Goal: Transaction & Acquisition: Purchase product/service

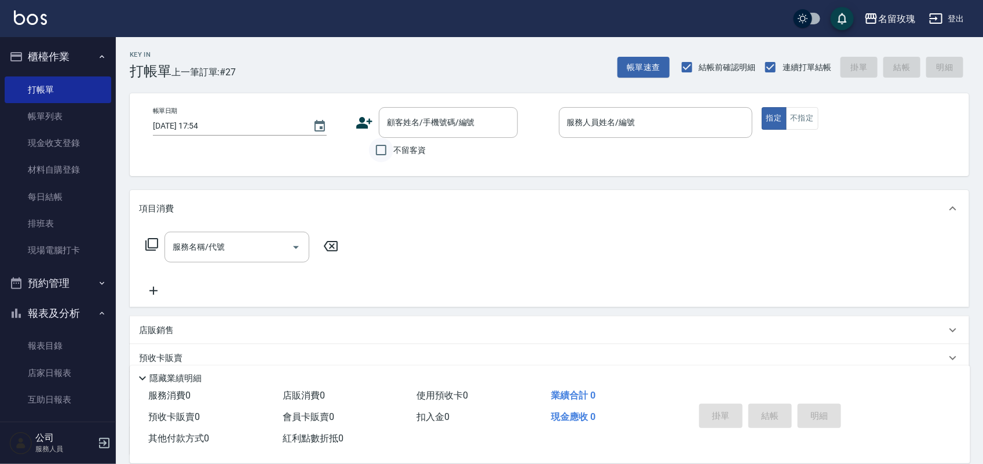
click at [382, 154] on input "不留客資" at bounding box center [381, 150] width 24 height 24
checkbox input "true"
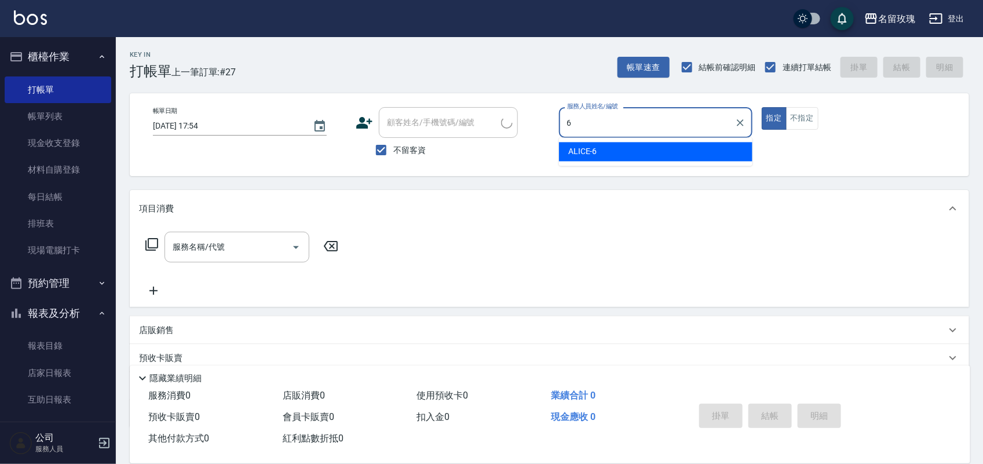
type input "ALICE-6"
type button "true"
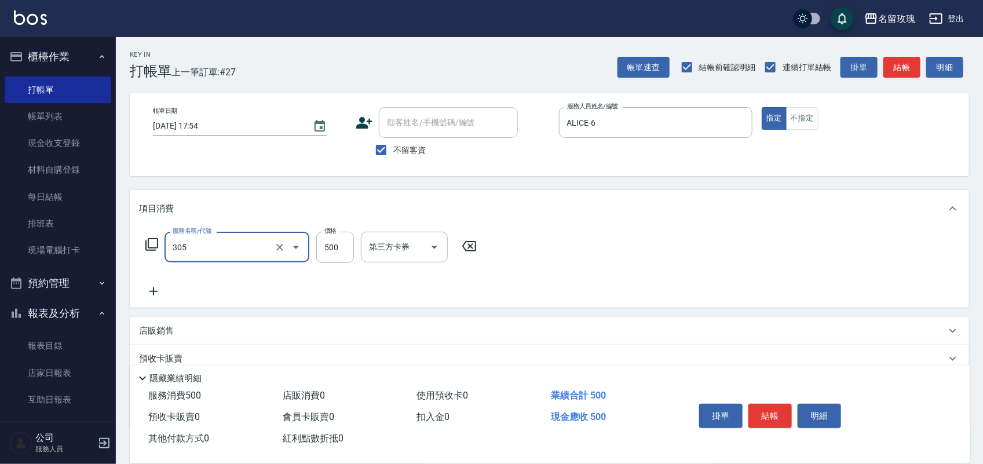
type input "剪髮(305)"
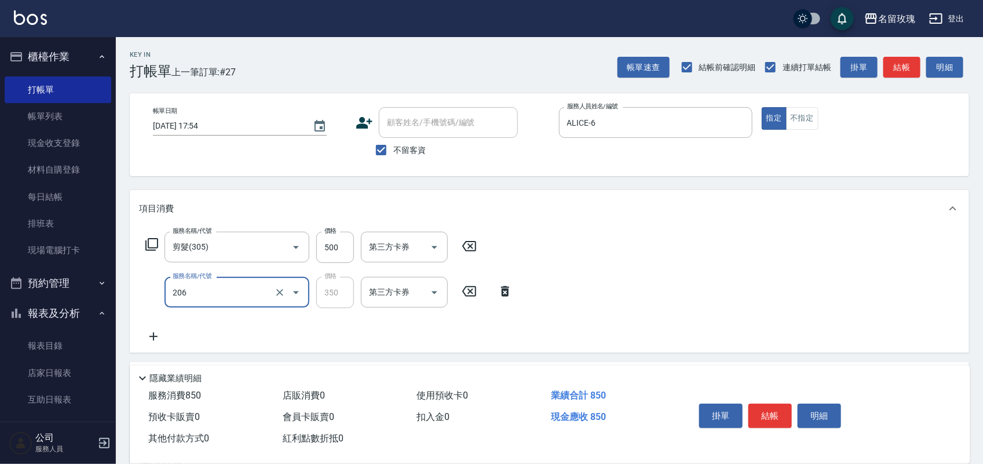
type input "洗髮精油(206)"
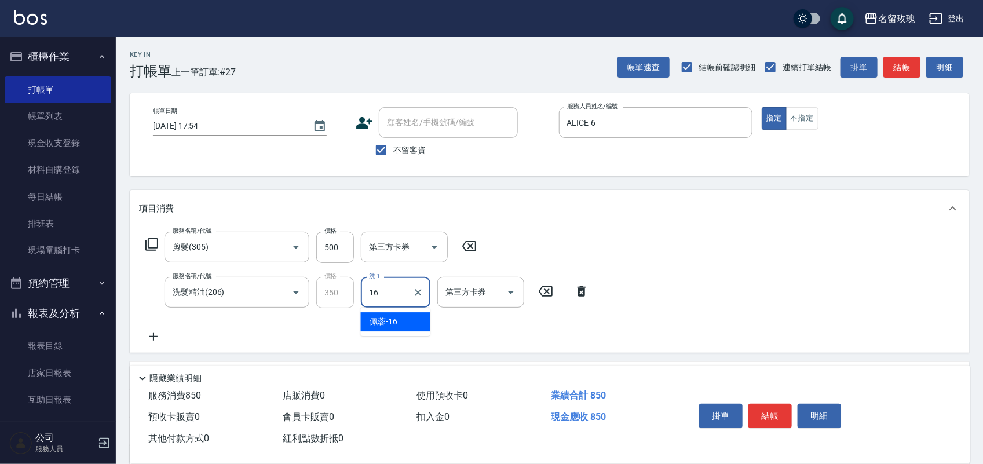
type input "[PERSON_NAME]-16"
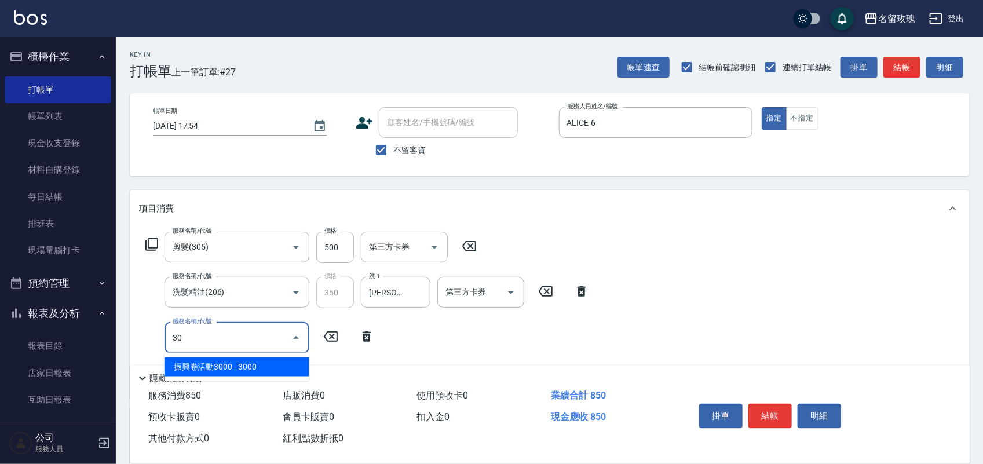
type input "3"
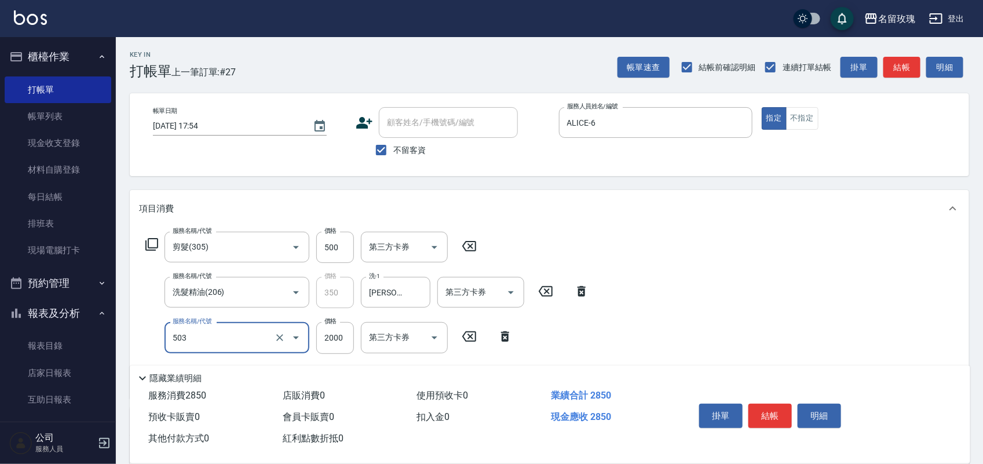
type input "染髮(503)"
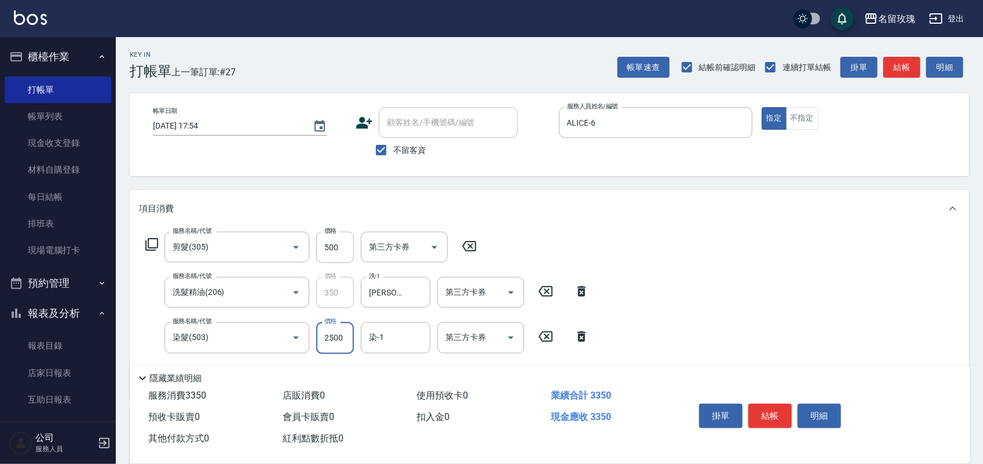
type input "2500"
type input "[PERSON_NAME]-16"
click at [824, 412] on button "明細" at bounding box center [819, 416] width 43 height 24
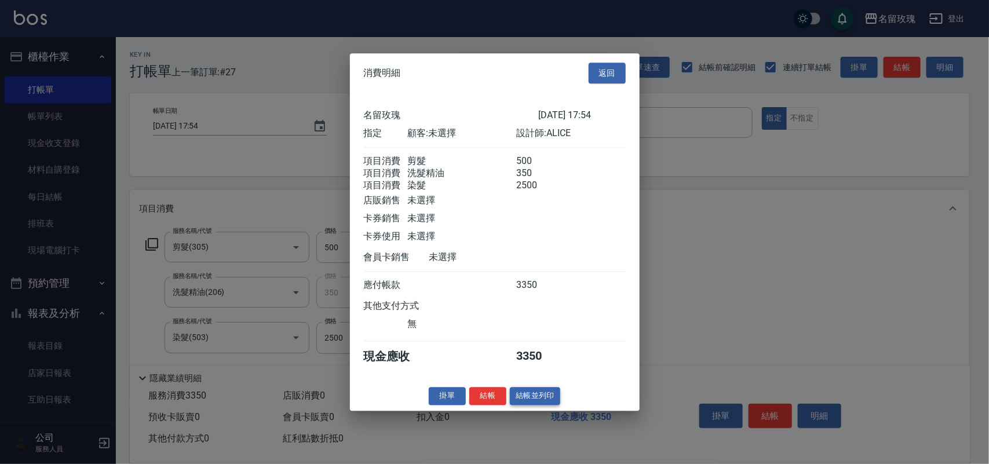
click at [551, 398] on button "結帳並列印" at bounding box center [535, 396] width 50 height 18
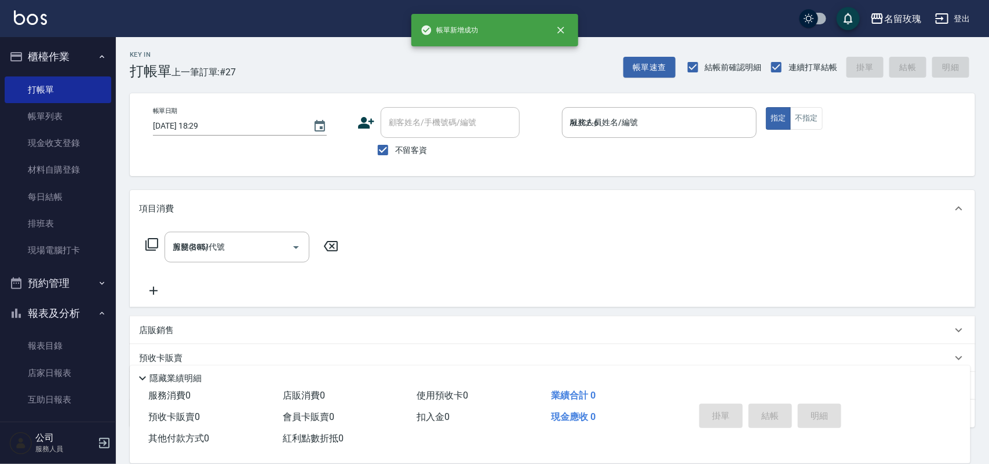
type input "[DATE] 18:29"
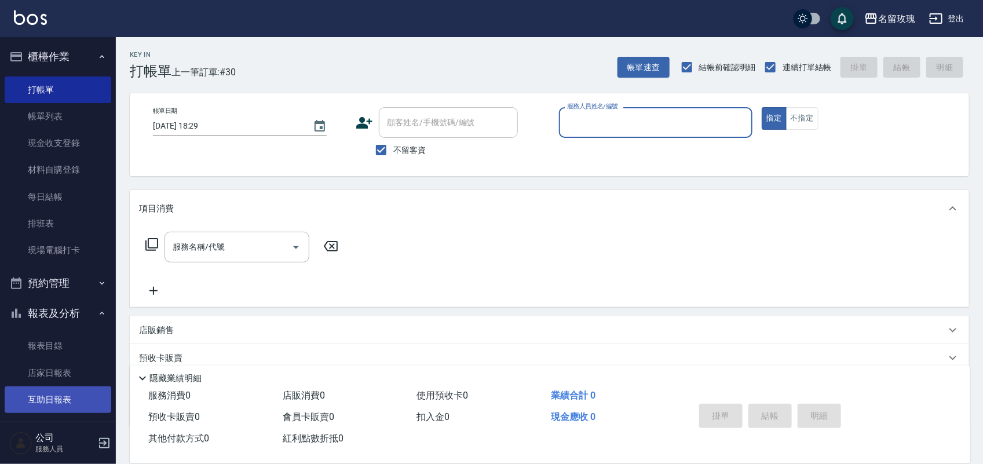
scroll to position [203, 0]
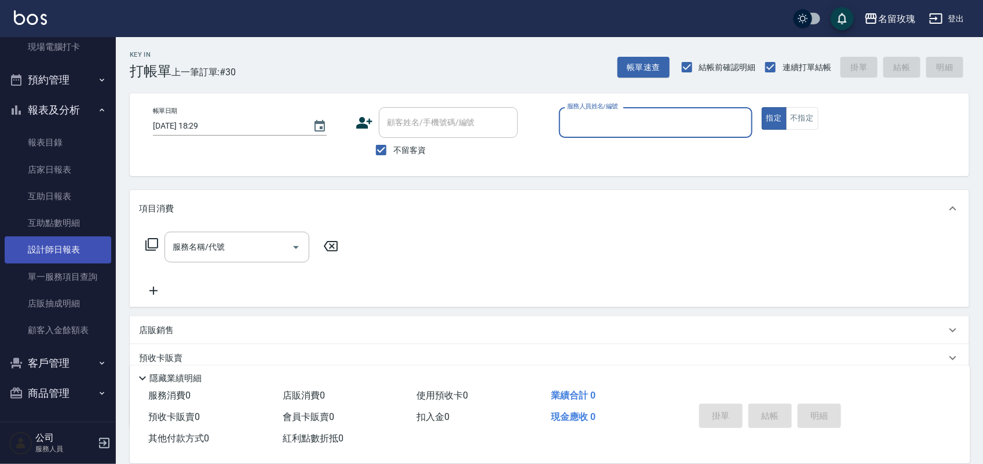
click at [71, 261] on link "設計師日報表" at bounding box center [58, 249] width 107 height 27
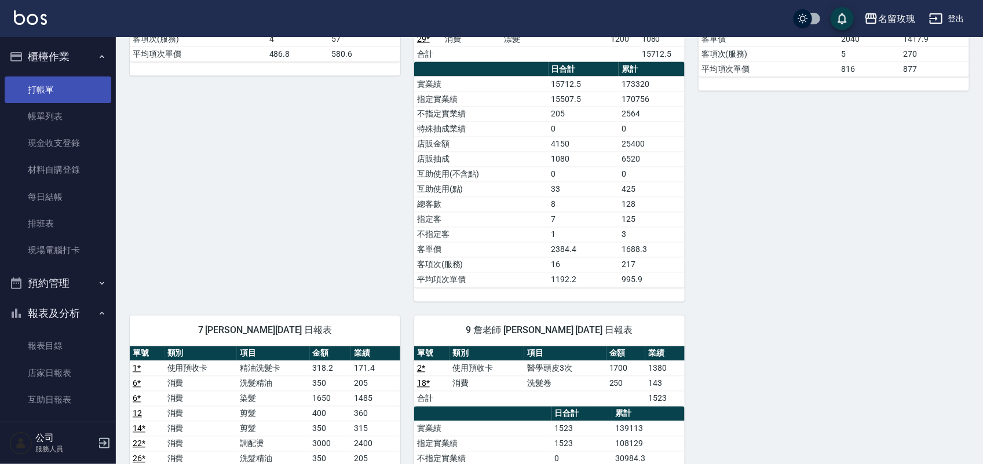
scroll to position [796, 0]
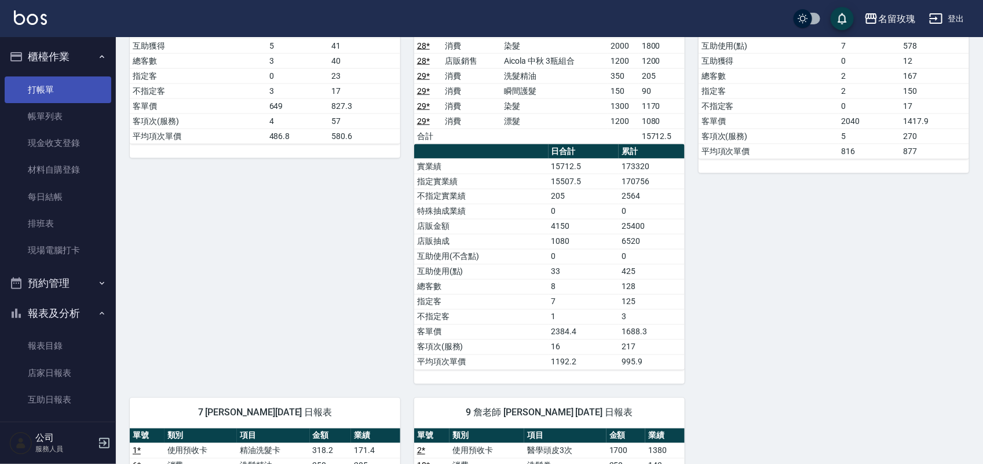
click at [39, 96] on link "打帳單" at bounding box center [58, 89] width 107 height 27
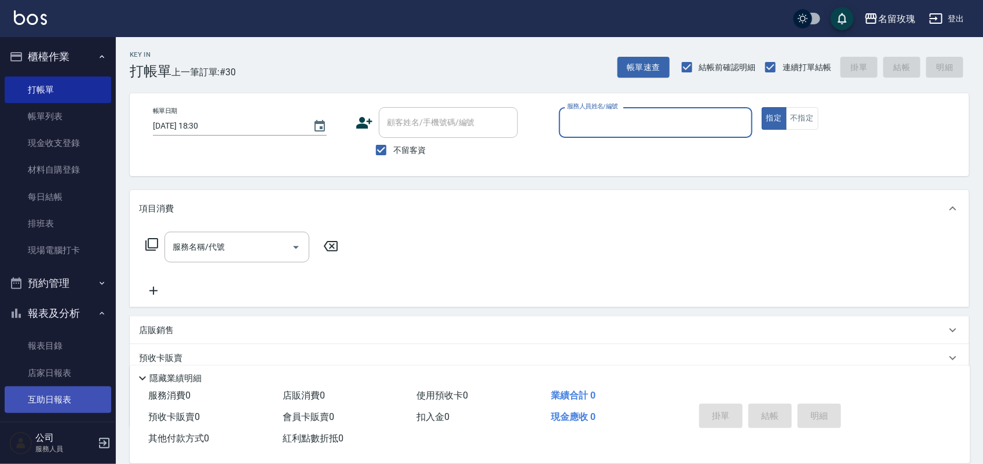
click at [23, 398] on link "互助日報表" at bounding box center [58, 399] width 107 height 27
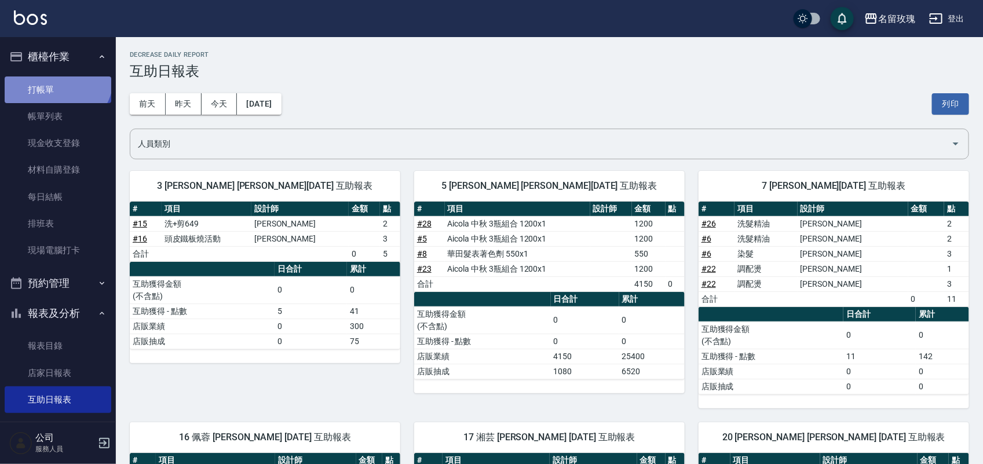
click at [56, 76] on link "打帳單" at bounding box center [58, 89] width 107 height 27
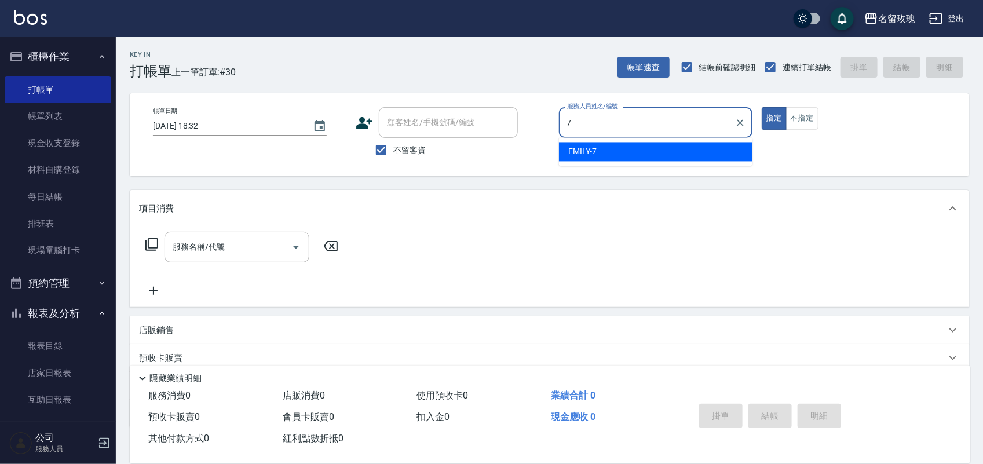
click at [676, 151] on div "[PERSON_NAME] -7" at bounding box center [655, 151] width 193 height 19
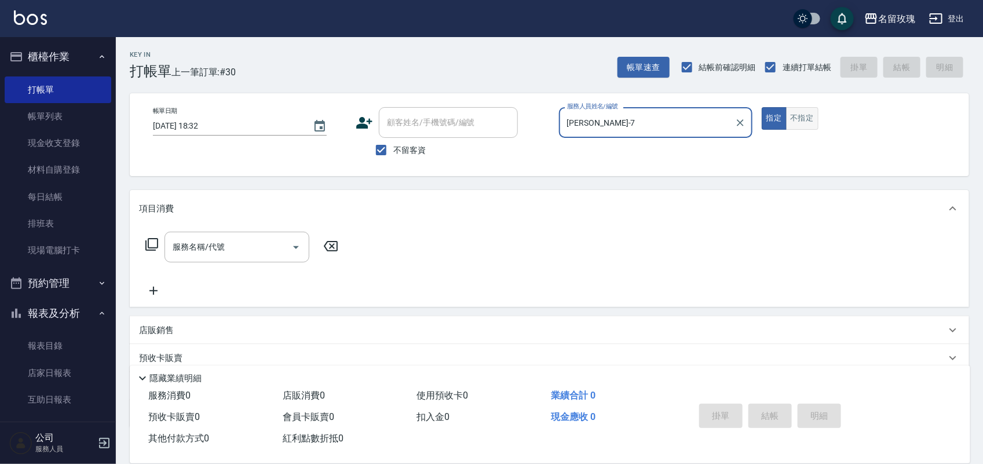
type input "[PERSON_NAME]-7"
click at [798, 119] on button "不指定" at bounding box center [802, 118] width 32 height 23
click at [154, 235] on div "服務名稱/代號 服務名稱/代號" at bounding box center [242, 247] width 206 height 31
click at [155, 241] on icon at bounding box center [152, 244] width 14 height 14
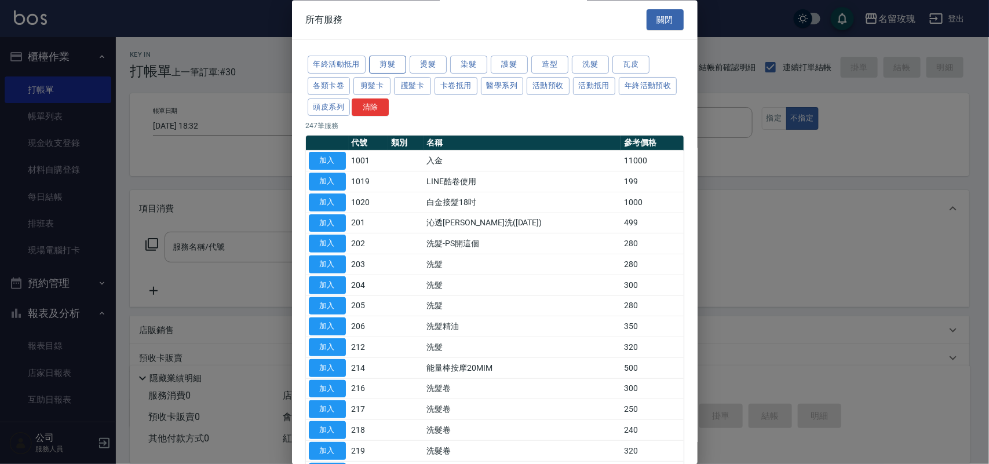
click at [397, 67] on button "剪髮" at bounding box center [387, 65] width 37 height 18
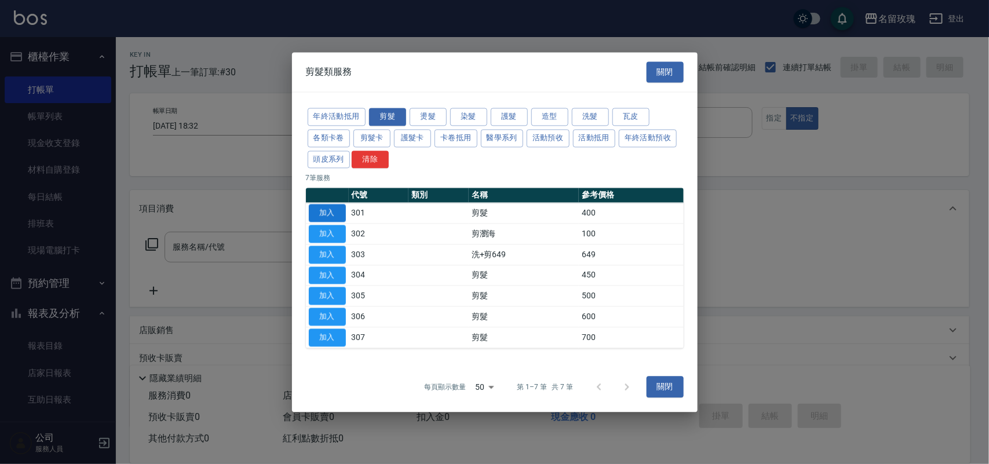
click at [330, 207] on button "加入" at bounding box center [327, 213] width 37 height 18
type input "剪髮(301)"
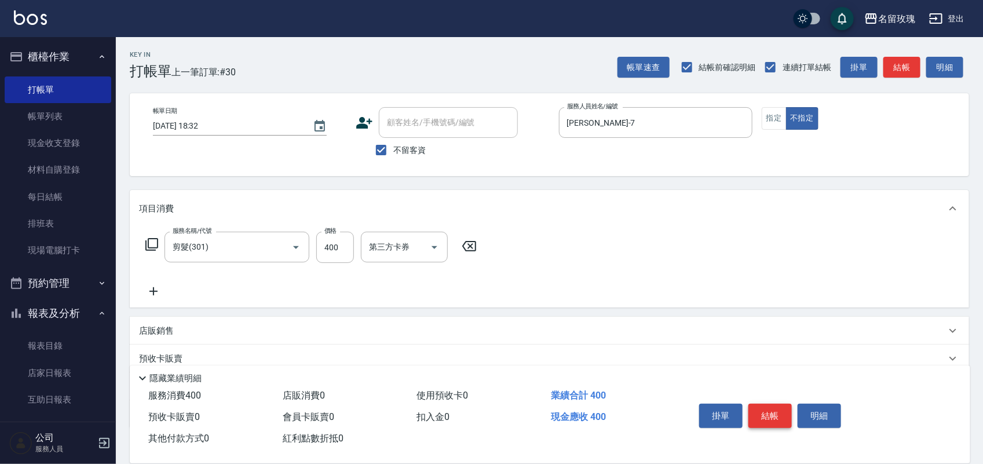
click at [767, 406] on button "結帳" at bounding box center [769, 416] width 43 height 24
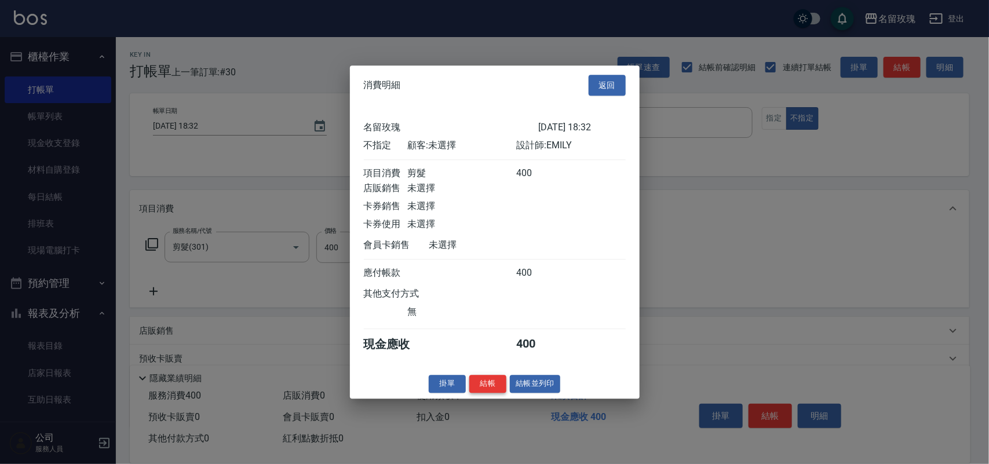
click at [487, 386] on button "結帳" at bounding box center [487, 384] width 37 height 18
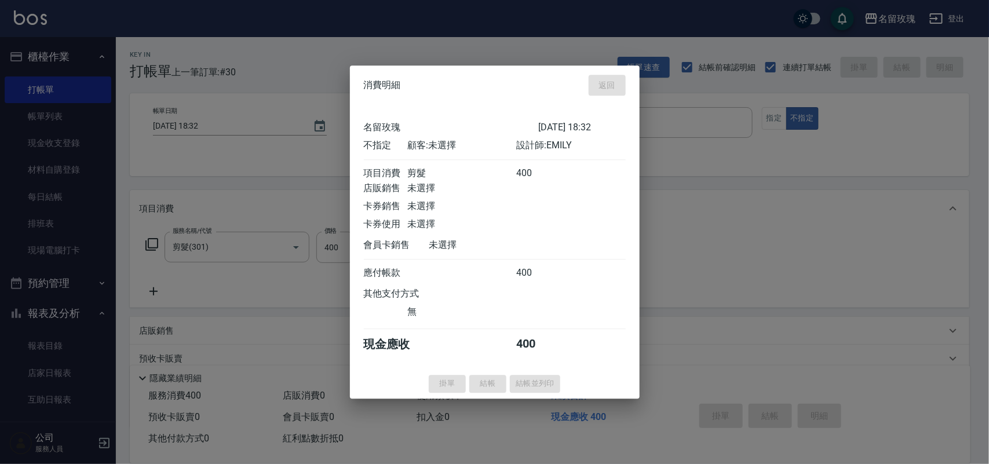
type input "[DATE] 18:42"
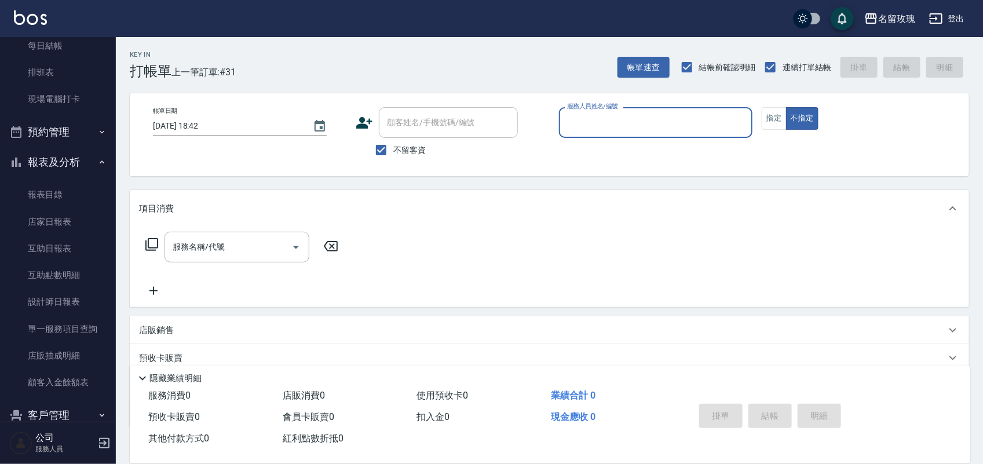
scroll to position [203, 0]
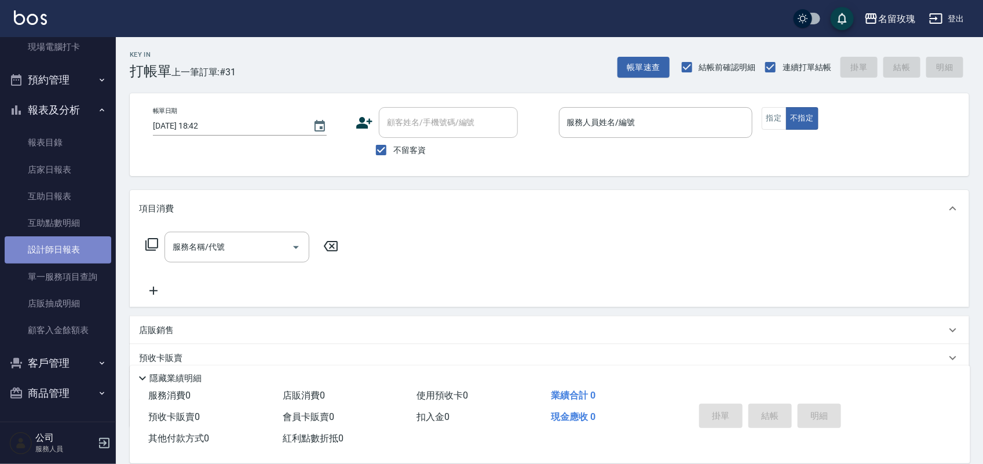
click at [82, 255] on link "設計師日報表" at bounding box center [58, 249] width 107 height 27
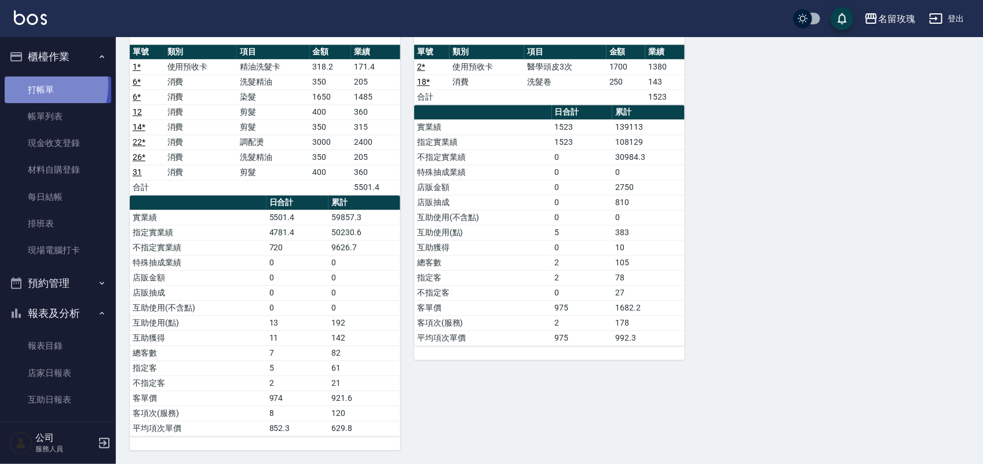
click at [32, 85] on link "打帳單" at bounding box center [58, 89] width 107 height 27
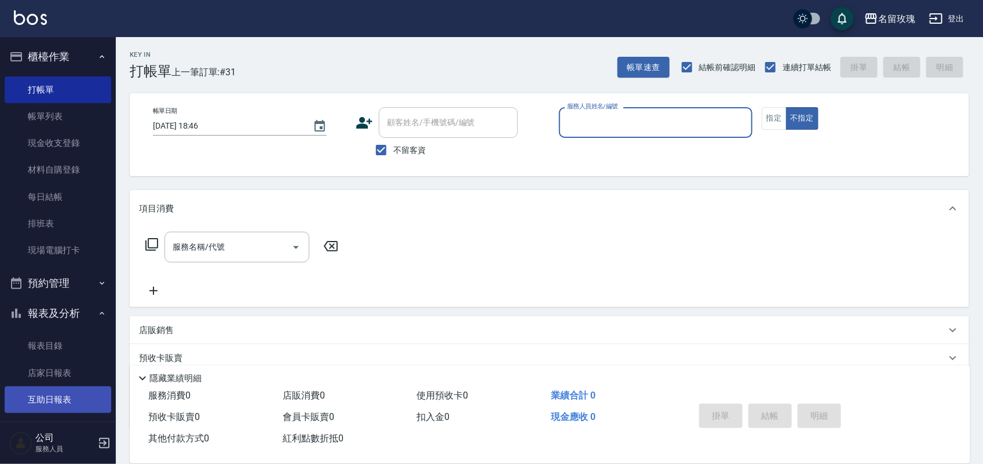
click at [63, 386] on link "互助日報表" at bounding box center [58, 399] width 107 height 27
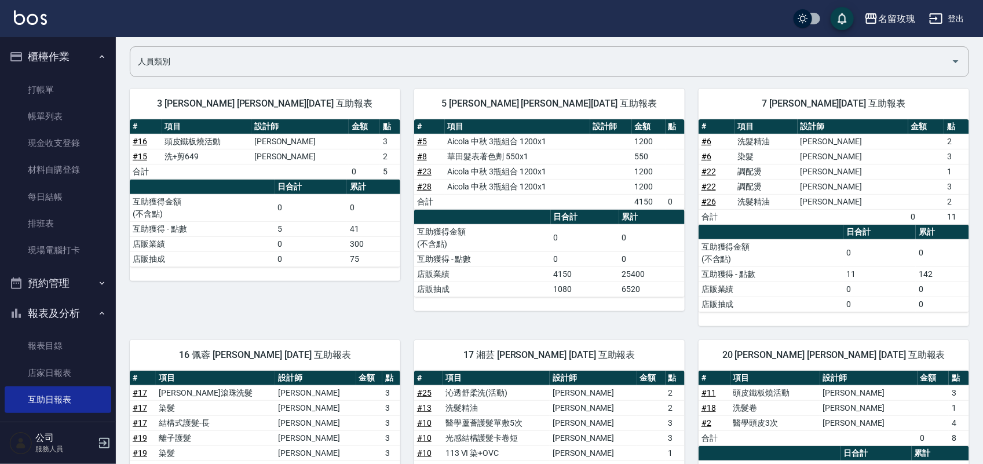
scroll to position [72, 0]
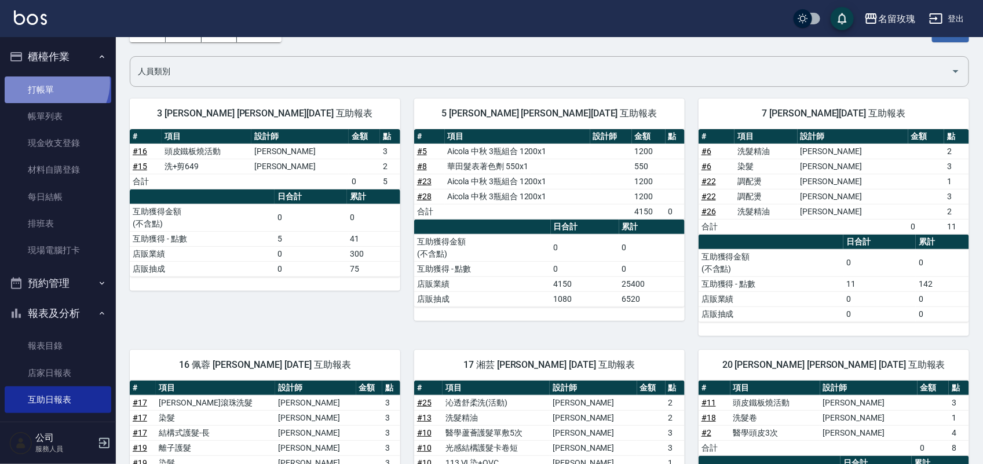
click at [53, 82] on link "打帳單" at bounding box center [58, 89] width 107 height 27
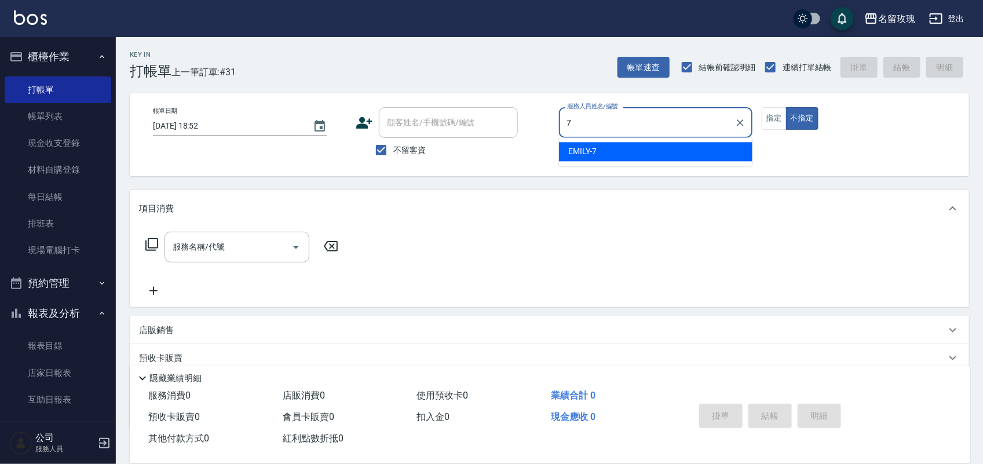
click at [681, 151] on div "[PERSON_NAME] -7" at bounding box center [655, 151] width 193 height 19
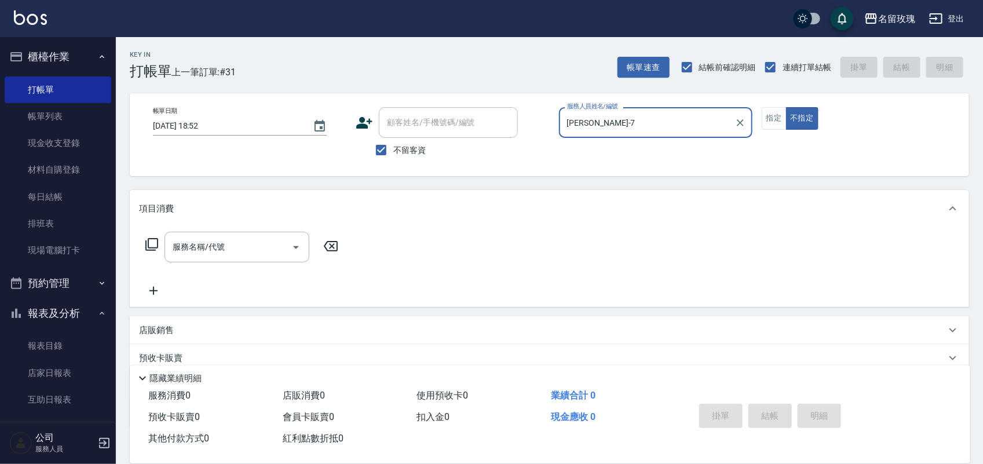
type input "[PERSON_NAME]-7"
click at [154, 242] on icon at bounding box center [152, 244] width 14 height 14
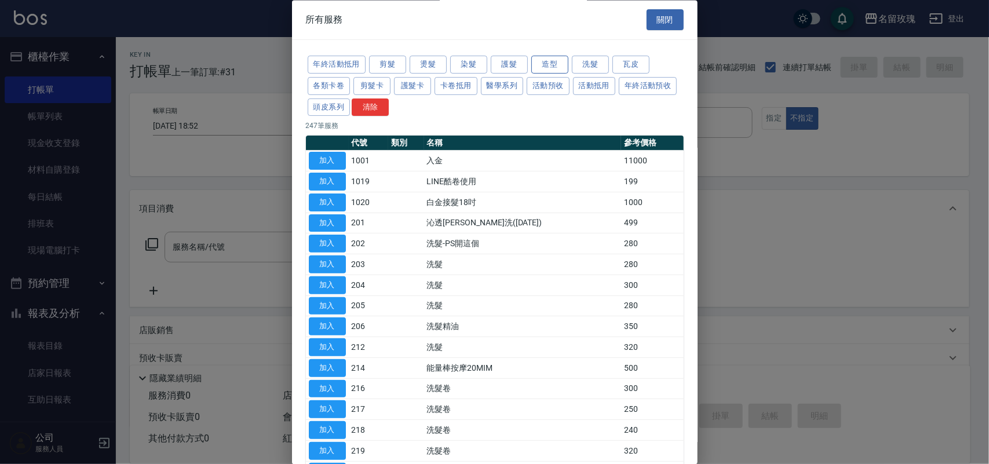
click at [554, 67] on button "造型" at bounding box center [549, 65] width 37 height 18
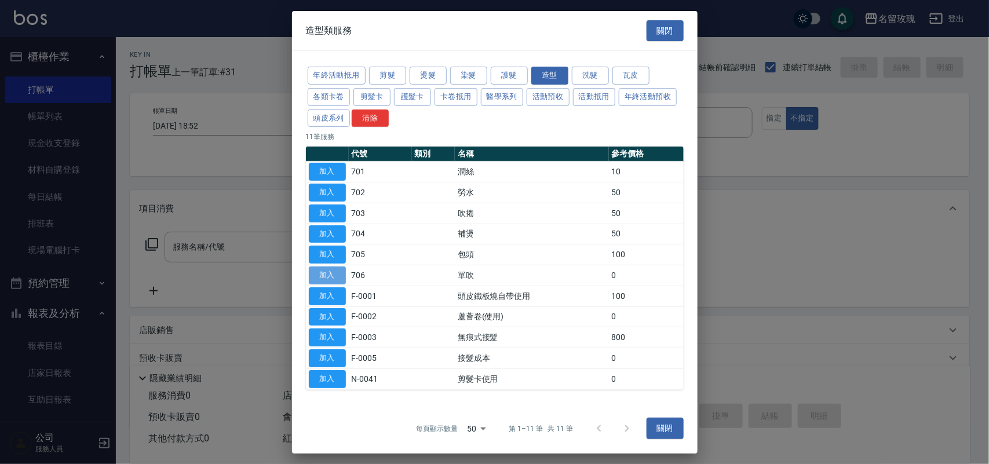
click at [330, 272] on button "加入" at bounding box center [327, 275] width 37 height 18
type input "單吹(706)"
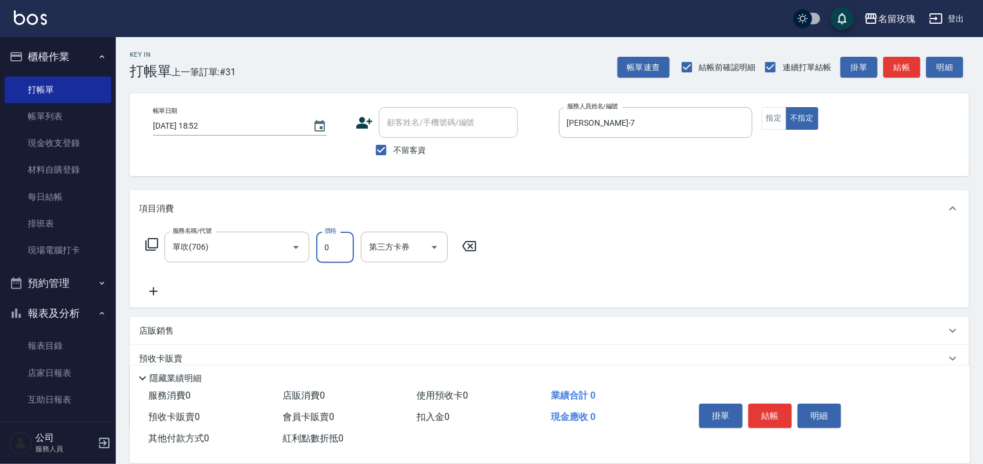
click at [342, 258] on input "0" at bounding box center [335, 247] width 38 height 31
type input "100"
click at [766, 415] on button "結帳" at bounding box center [769, 416] width 43 height 24
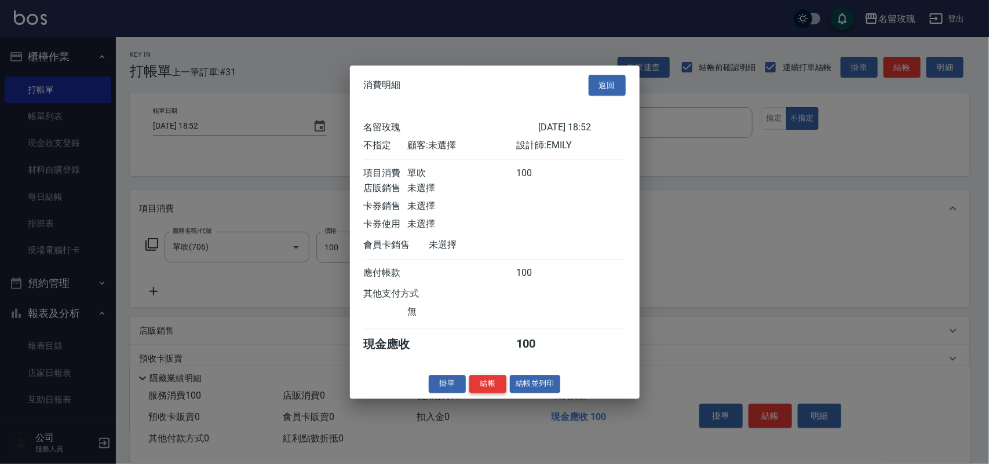
click at [478, 393] on button "結帳" at bounding box center [487, 384] width 37 height 18
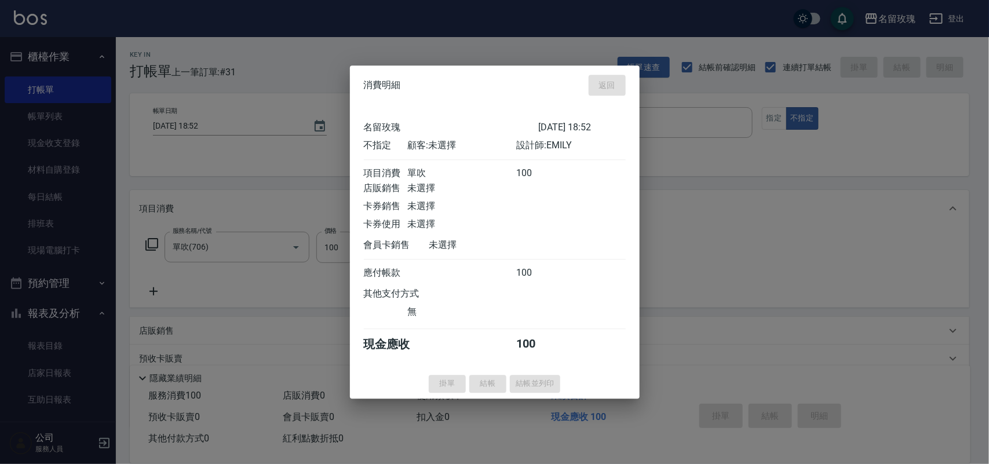
type input "[DATE] 19:17"
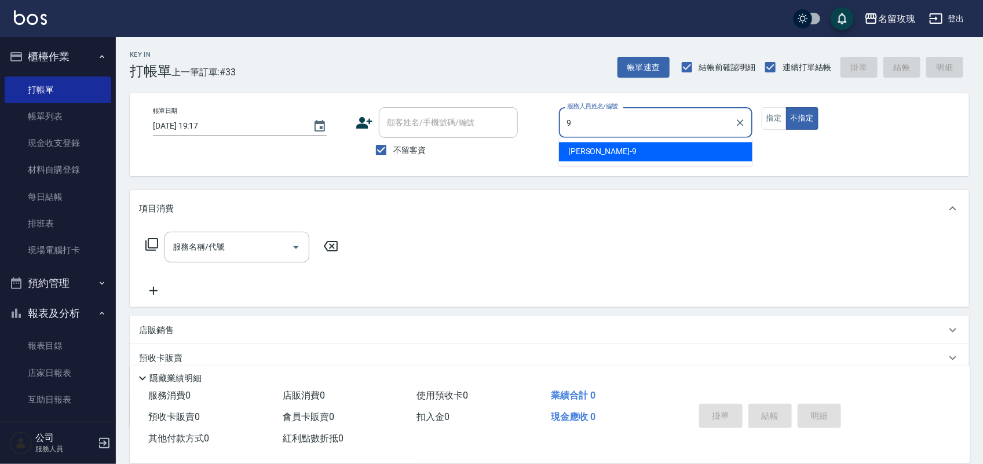
type input "[PERSON_NAME]老師-9"
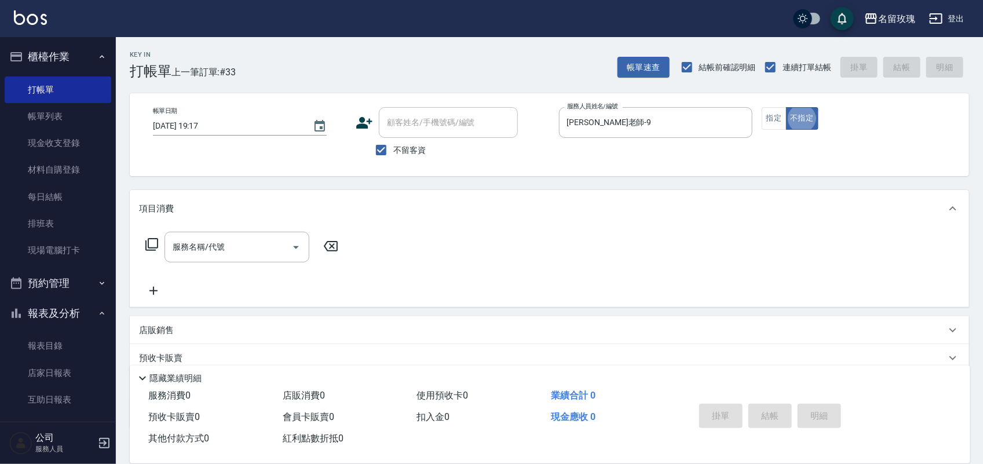
type button "false"
click at [771, 106] on div "帳單日期 [DATE] 19:17 顧客姓名/手機號碼/編號 顧客姓名/手機號碼/編號 不留客資 服務人員姓名/編號 [PERSON_NAME]老師-9 服務…" at bounding box center [549, 134] width 839 height 83
drag, startPoint x: 771, startPoint y: 113, endPoint x: 657, endPoint y: 223, distance: 158.5
click at [771, 118] on button "指定" at bounding box center [774, 118] width 25 height 23
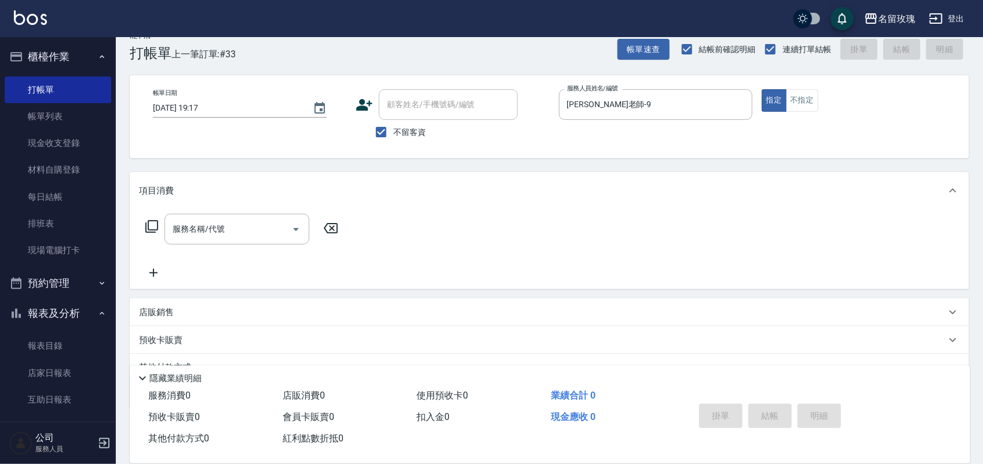
scroll to position [72, 0]
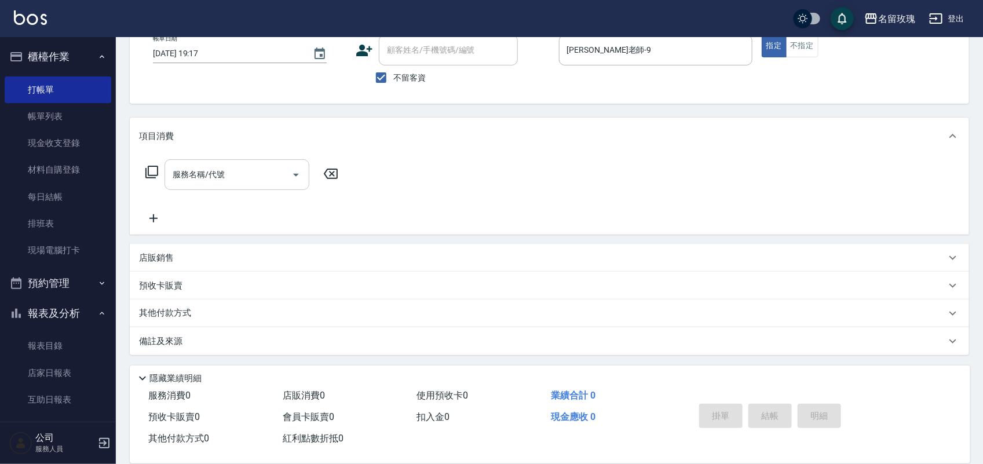
click at [239, 189] on div "服務名稱/代號" at bounding box center [236, 174] width 145 height 31
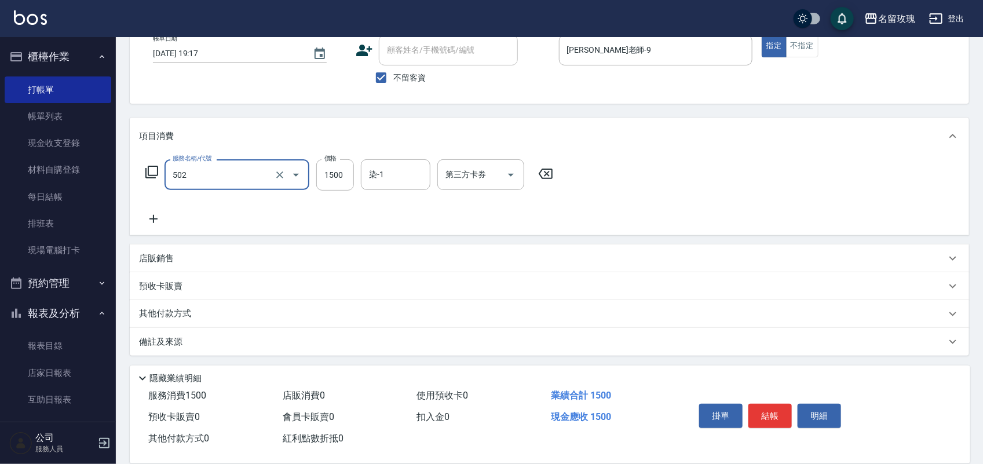
type input "染髮(502)"
type input "1600"
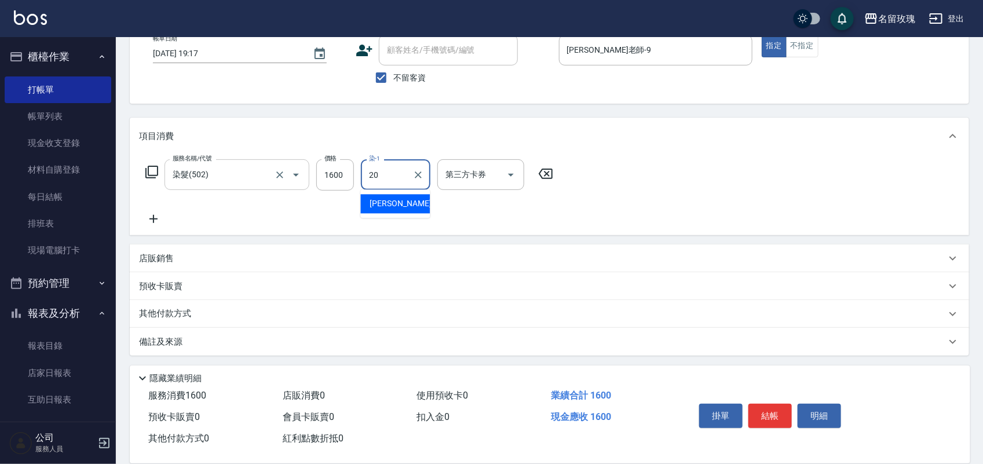
type input "[PERSON_NAME]-20"
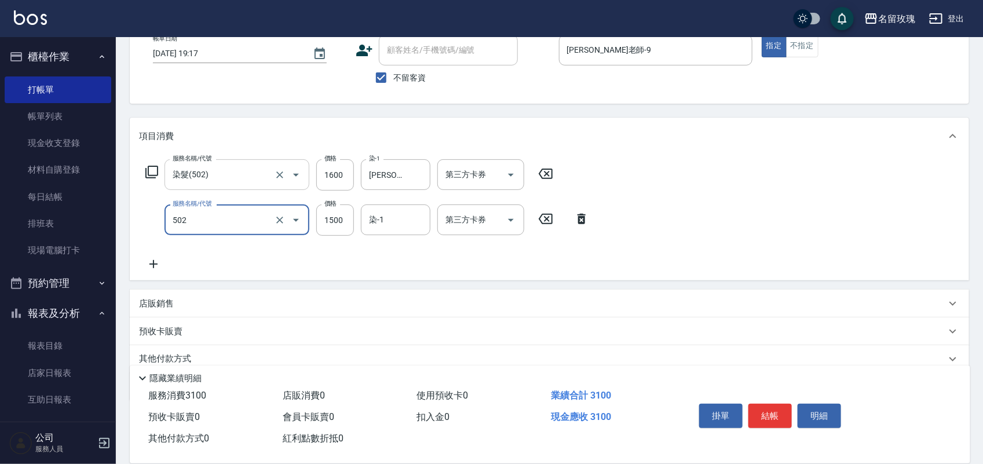
type input "染髮(502)"
type input "1600"
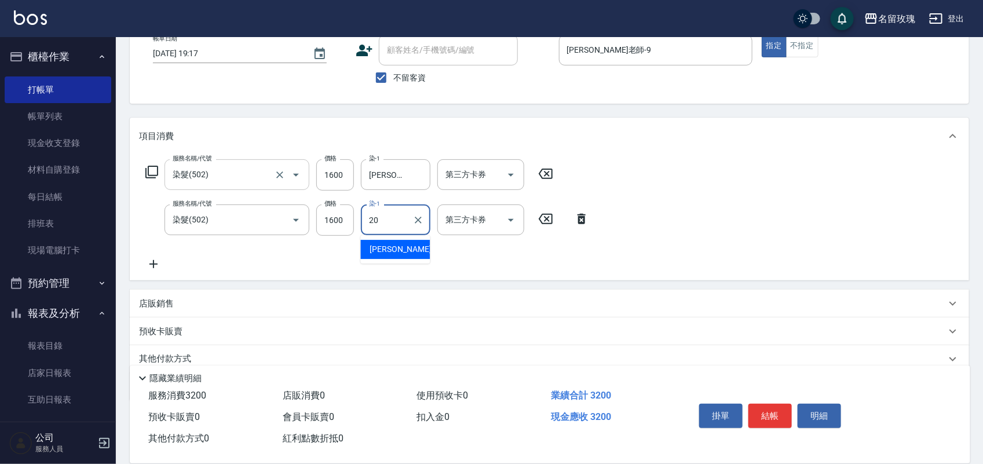
type input "[PERSON_NAME]-20"
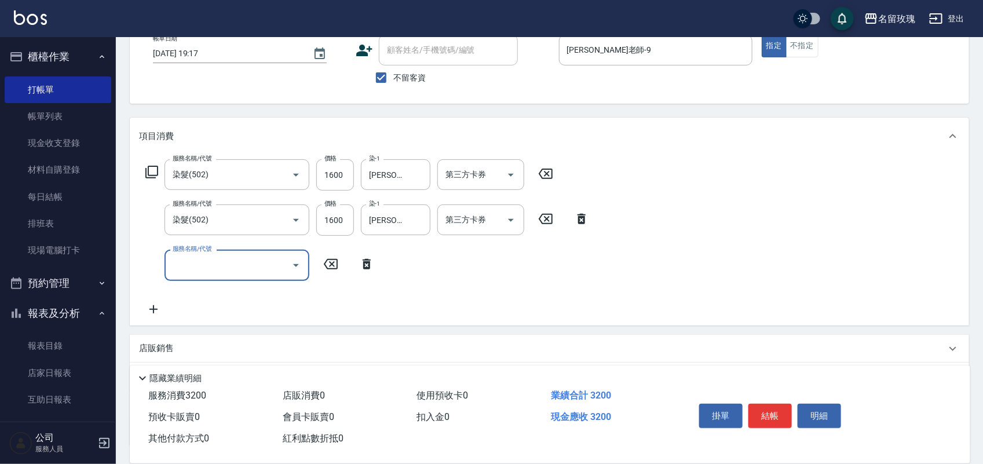
scroll to position [145, 0]
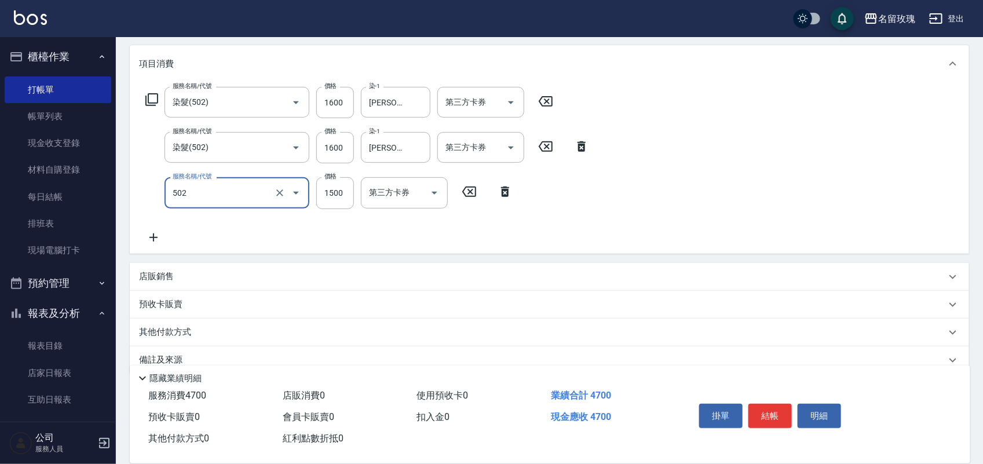
type input "染髮(502)"
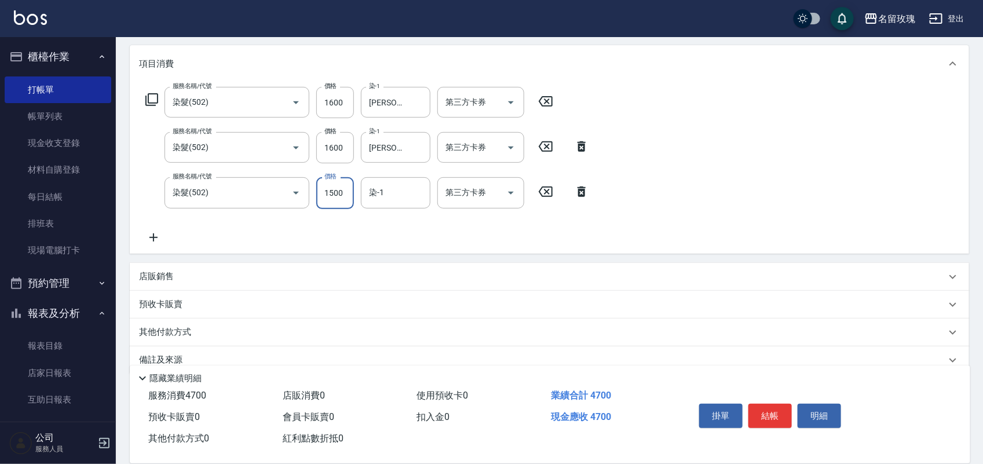
click at [339, 187] on input "1500" at bounding box center [335, 192] width 38 height 31
type input "1600"
type input "[PERSON_NAME]-20"
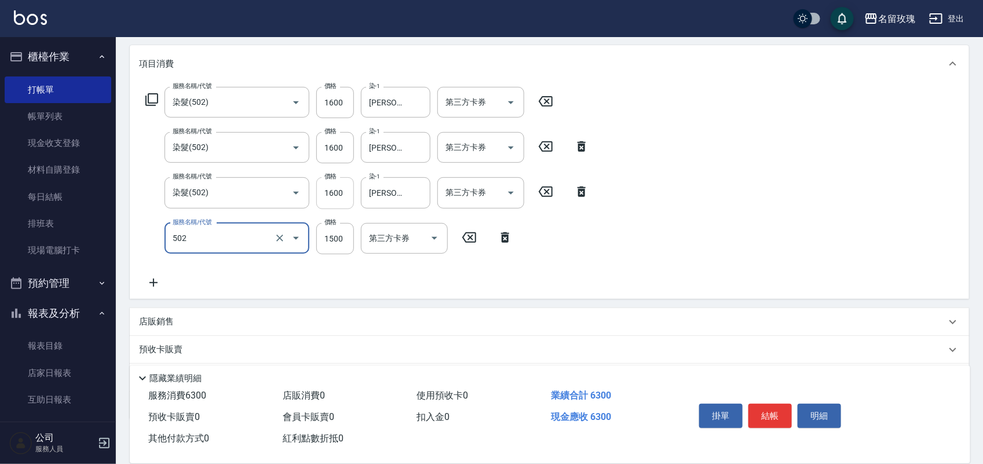
type input "染髮(502)"
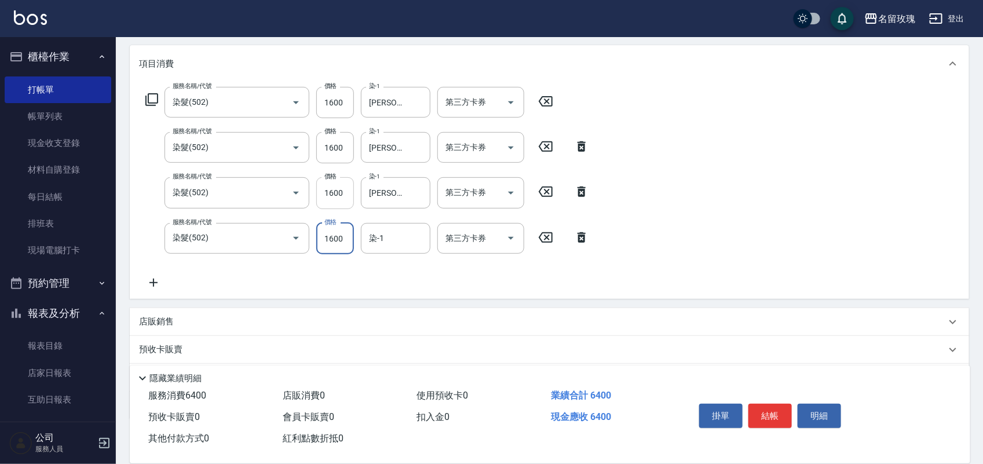
type input "1600"
type input "[PERSON_NAME]-20"
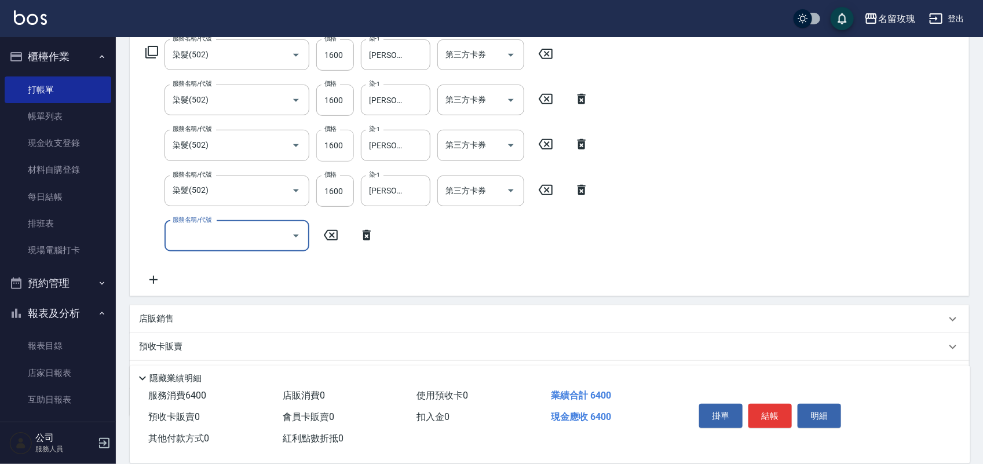
scroll to position [217, 0]
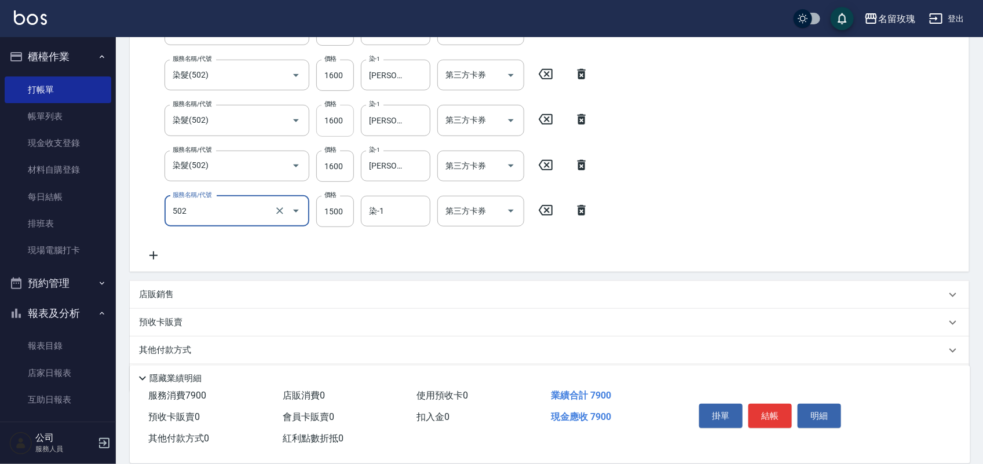
type input "染髮(502)"
type input "1600"
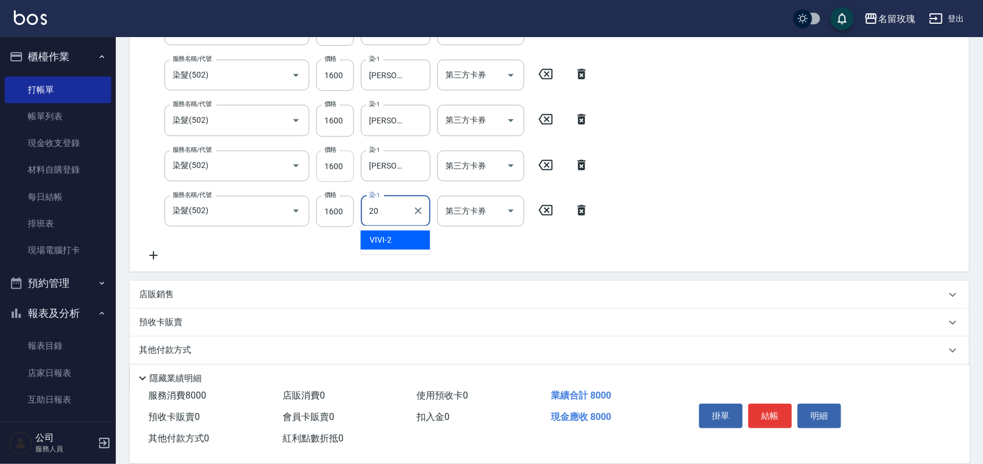
type input "[PERSON_NAME]-20"
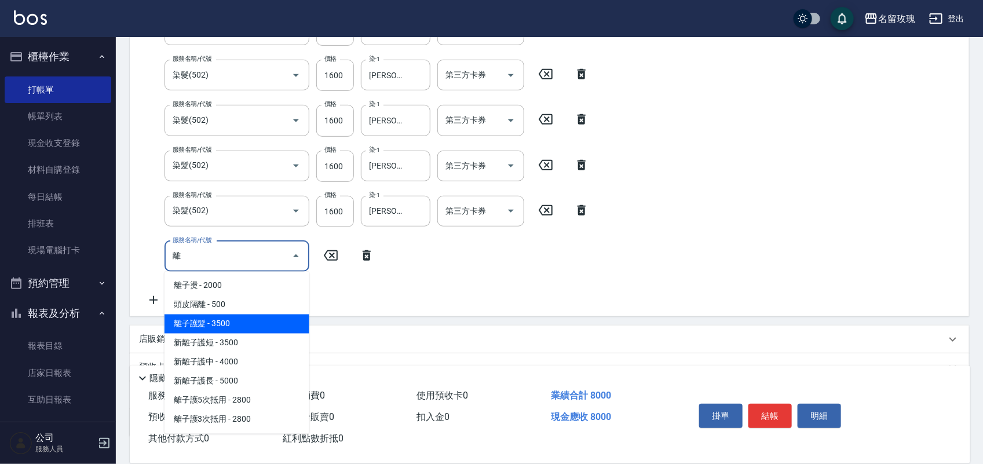
click at [270, 326] on span "離子護髮 - 3500" at bounding box center [236, 324] width 145 height 19
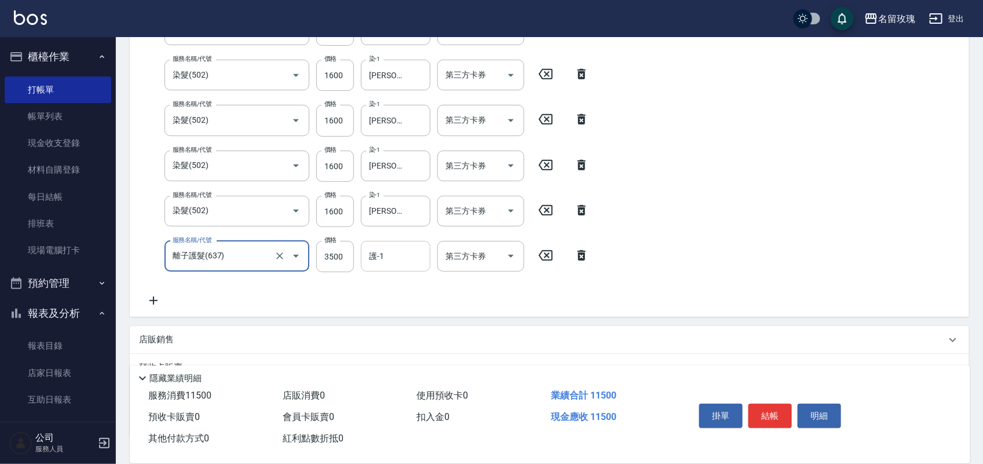
type input "離子護髮(637)"
click at [375, 259] on div "護-1 護-1" at bounding box center [396, 256] width 70 height 31
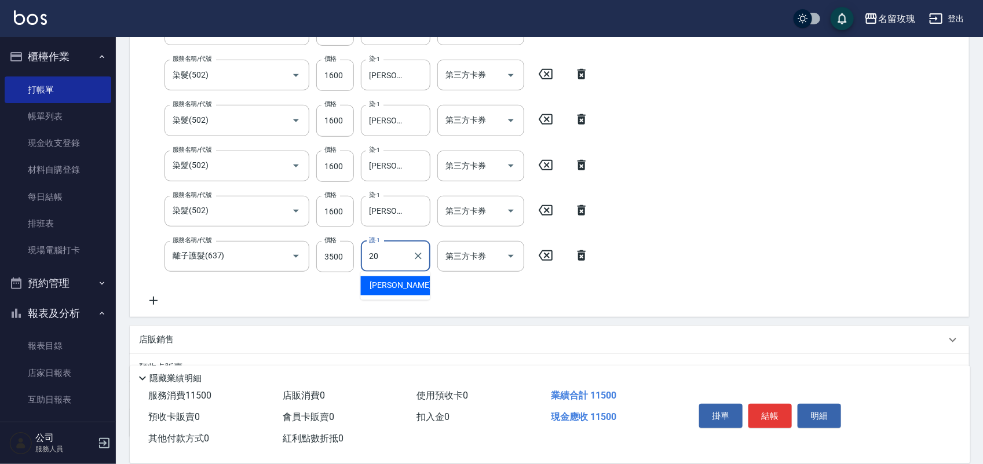
type input "[PERSON_NAME]-20"
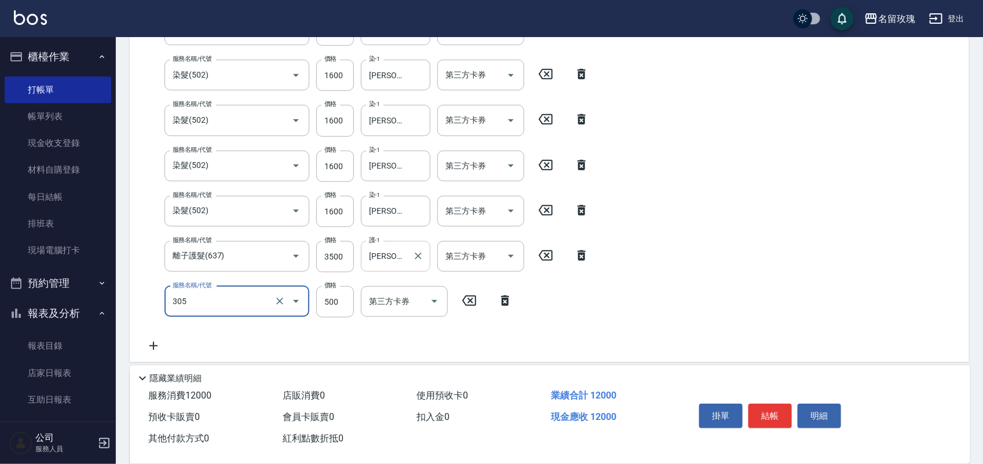
type input "剪髮(305)"
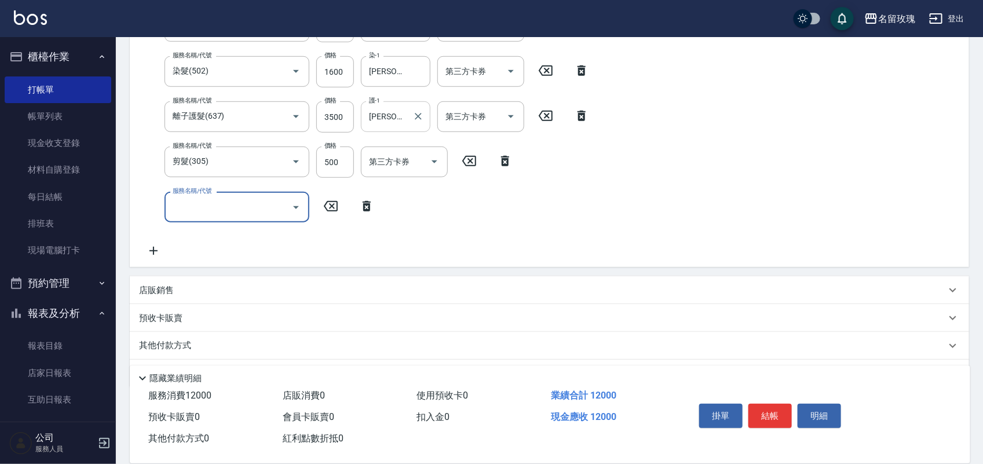
scroll to position [362, 0]
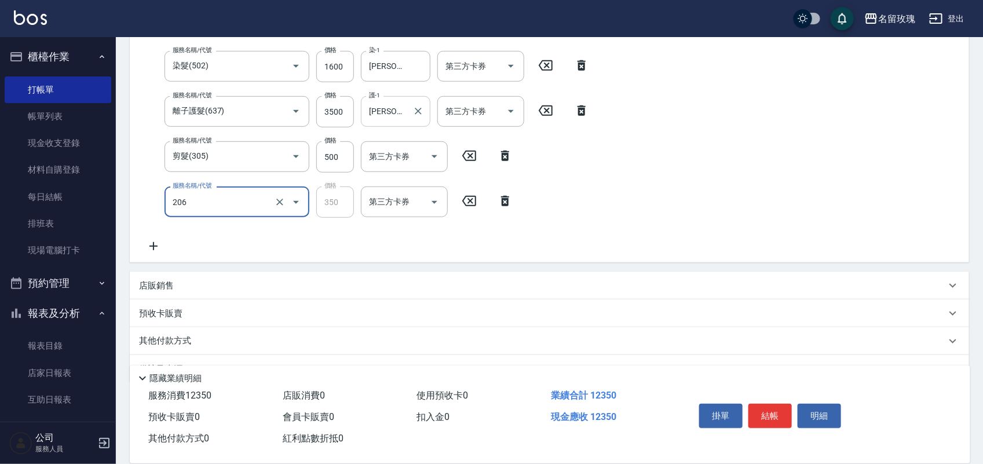
type input "洗髮精油(206)"
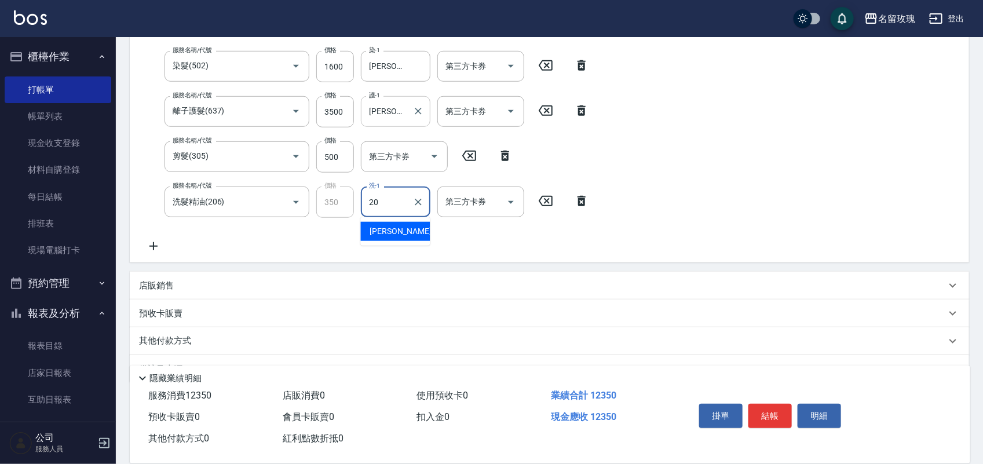
type input "[PERSON_NAME]-20"
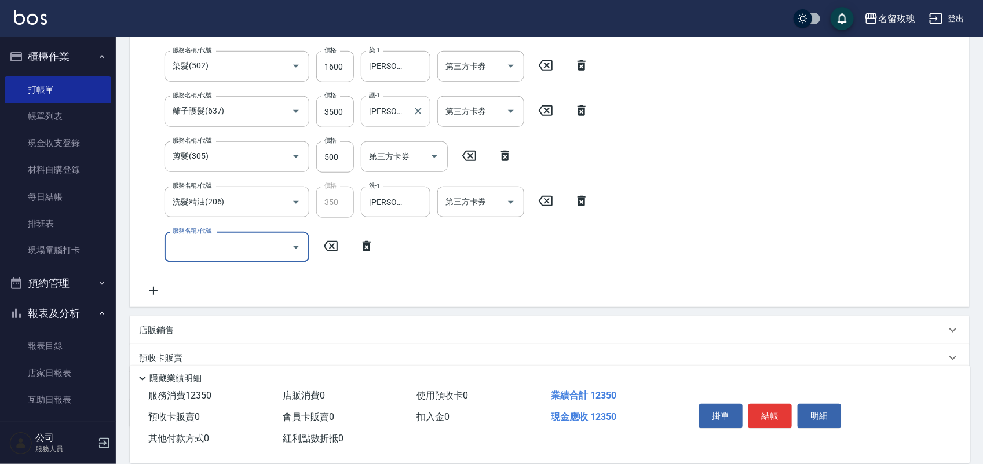
scroll to position [286, 0]
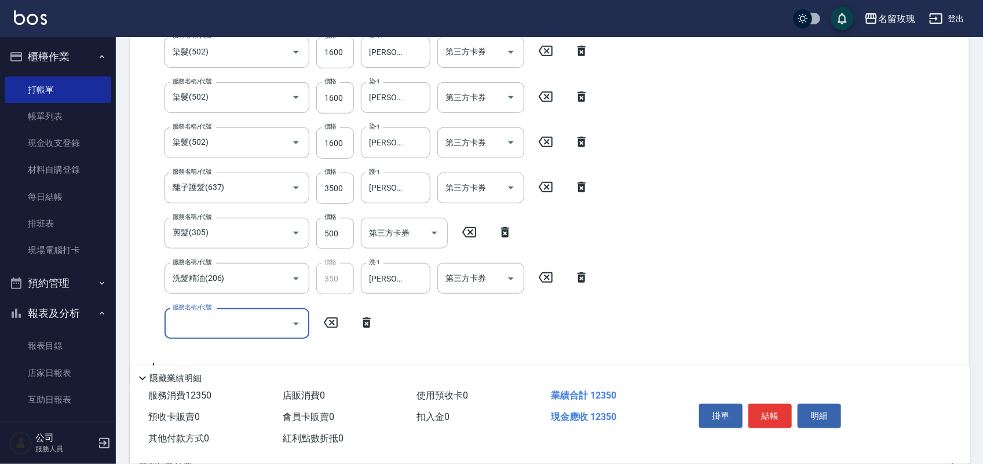
click at [363, 316] on icon at bounding box center [366, 323] width 29 height 14
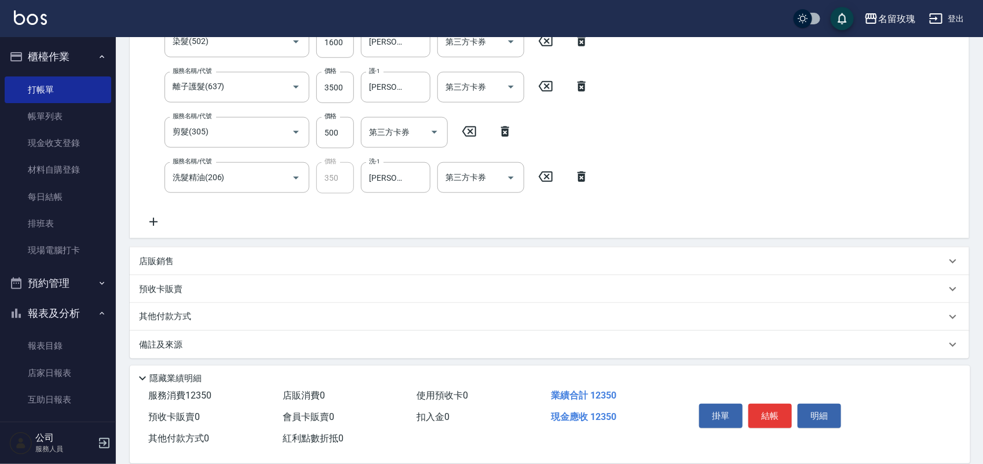
scroll to position [391, 0]
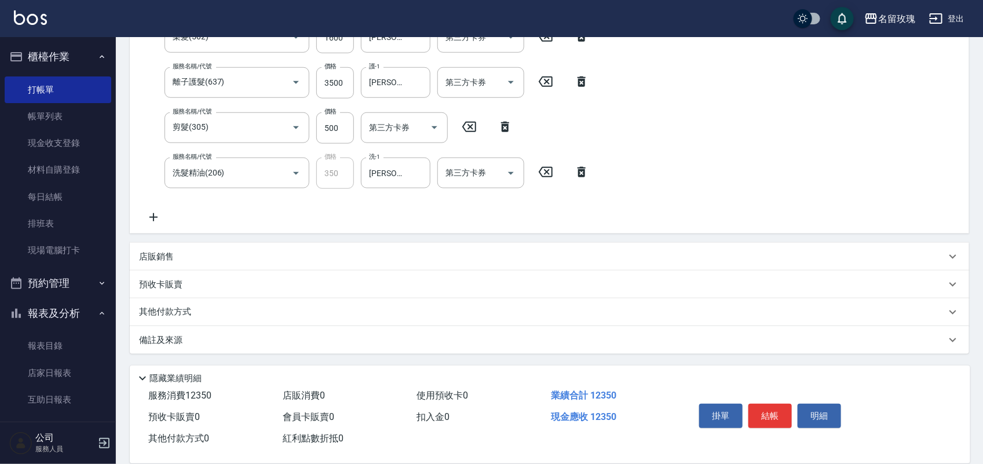
click at [204, 258] on div "店販銷售" at bounding box center [542, 257] width 807 height 12
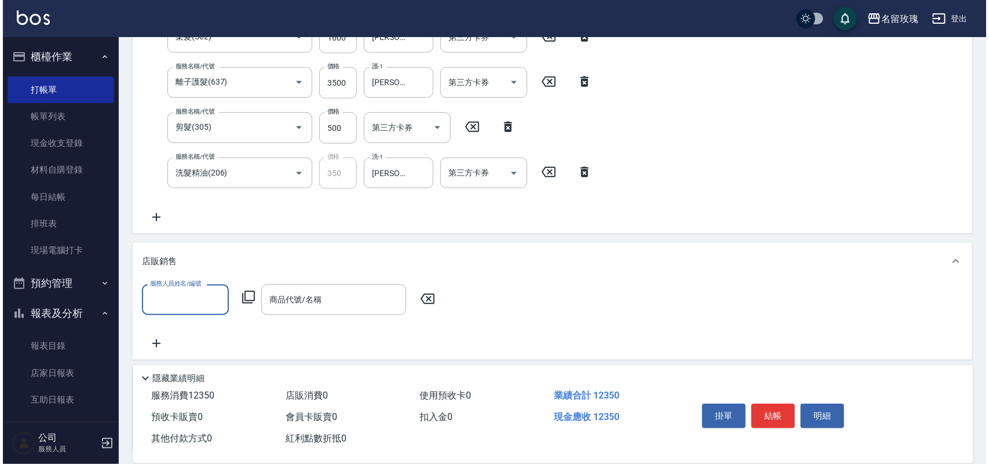
scroll to position [0, 0]
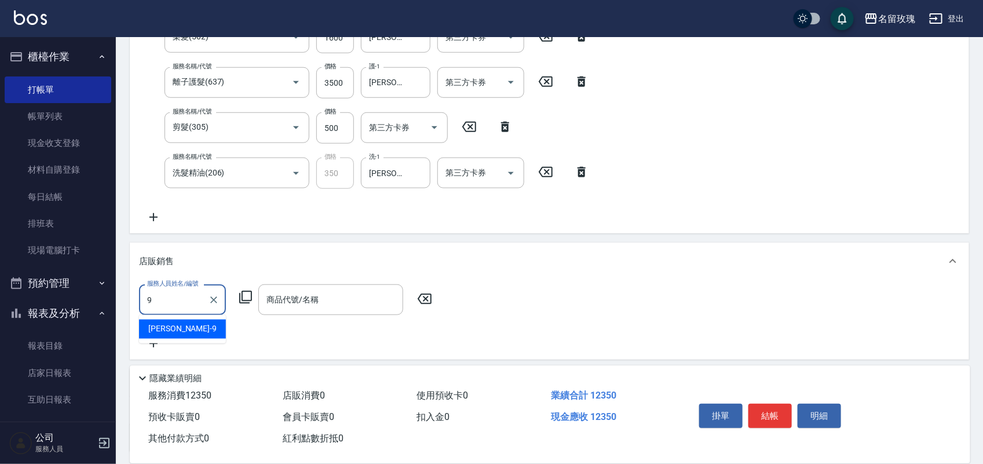
type input "[PERSON_NAME]老師-9"
click at [244, 298] on icon at bounding box center [246, 297] width 14 height 14
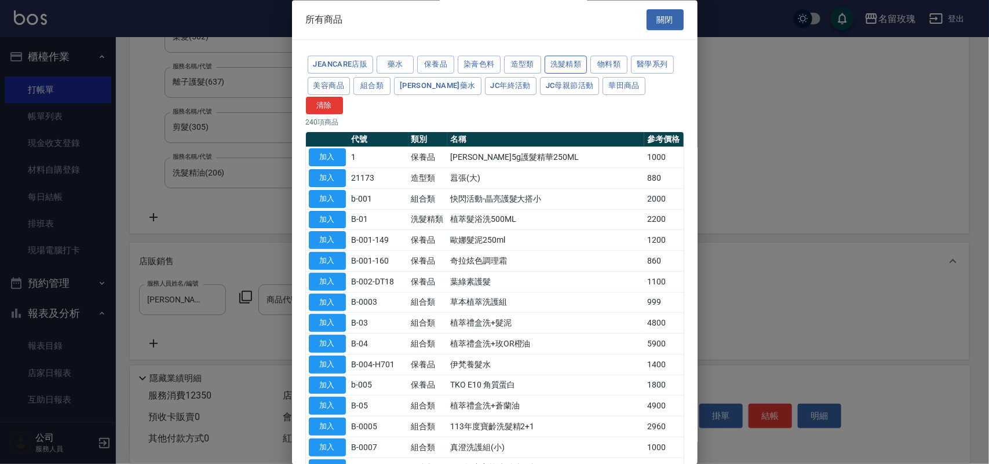
drag, startPoint x: 581, startPoint y: 59, endPoint x: 585, endPoint y: 80, distance: 21.2
click at [581, 61] on button "洗髮精類" at bounding box center [565, 65] width 43 height 18
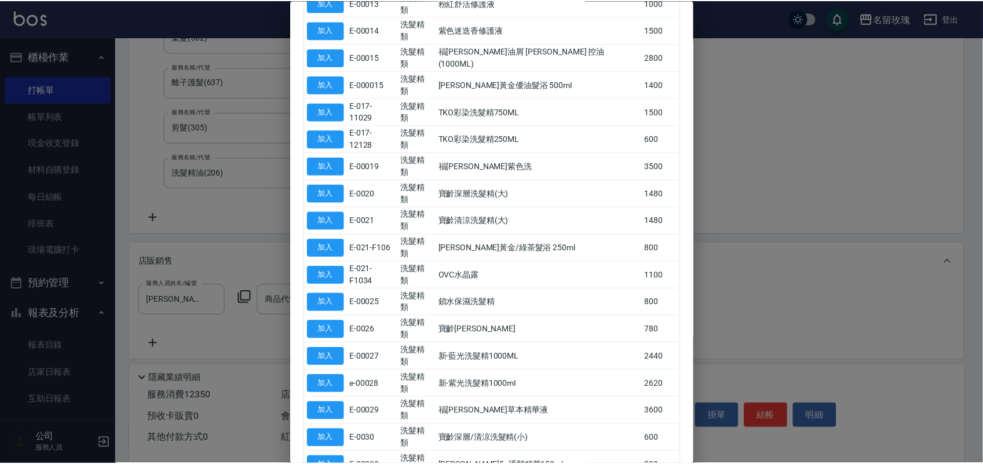
scroll to position [434, 0]
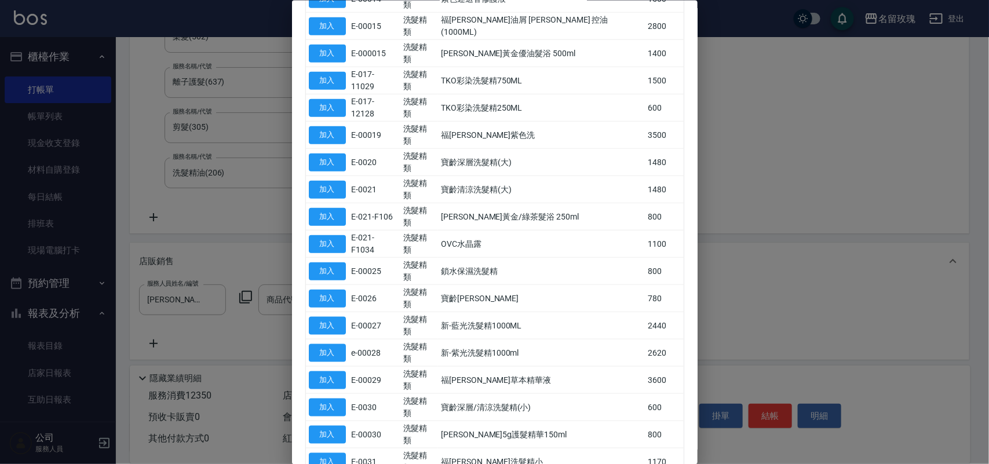
type input "去黃洗髮精"
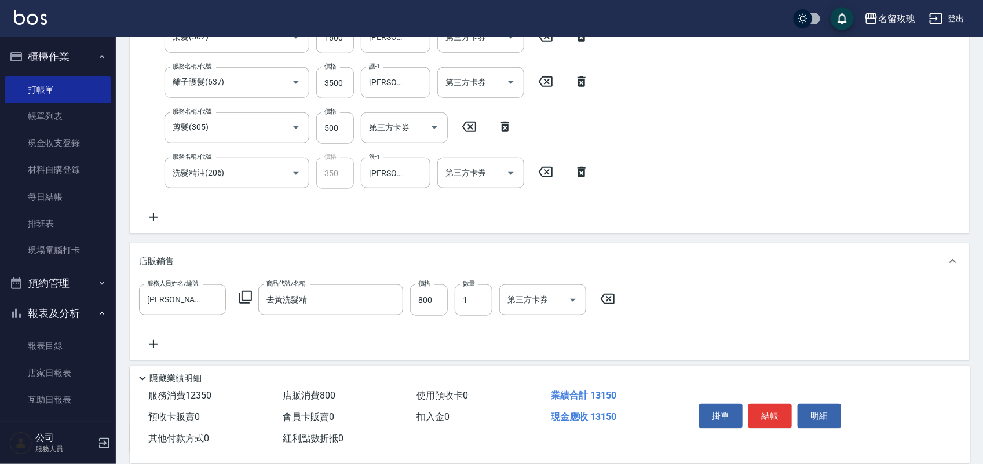
click at [505, 398] on div "使用預收卡 0" at bounding box center [479, 395] width 134 height 21
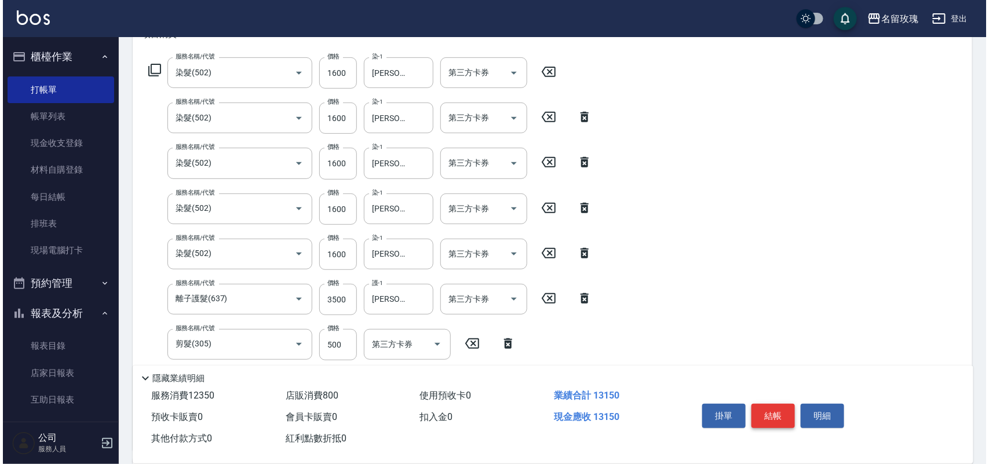
scroll to position [174, 0]
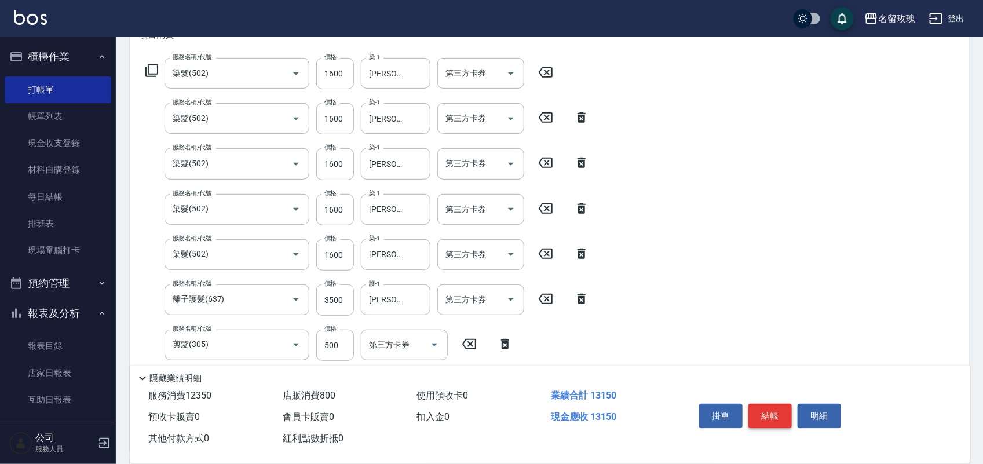
click at [771, 404] on button "結帳" at bounding box center [769, 416] width 43 height 24
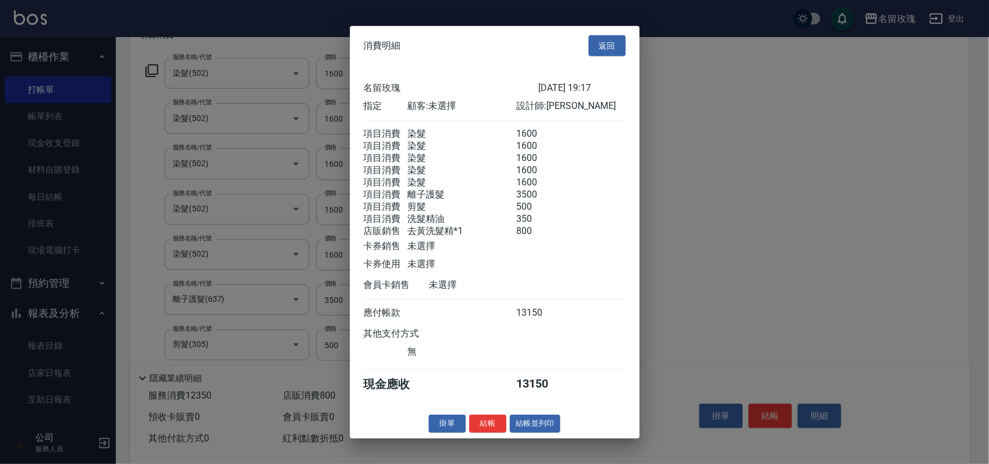
click at [489, 433] on button "結帳" at bounding box center [487, 424] width 37 height 18
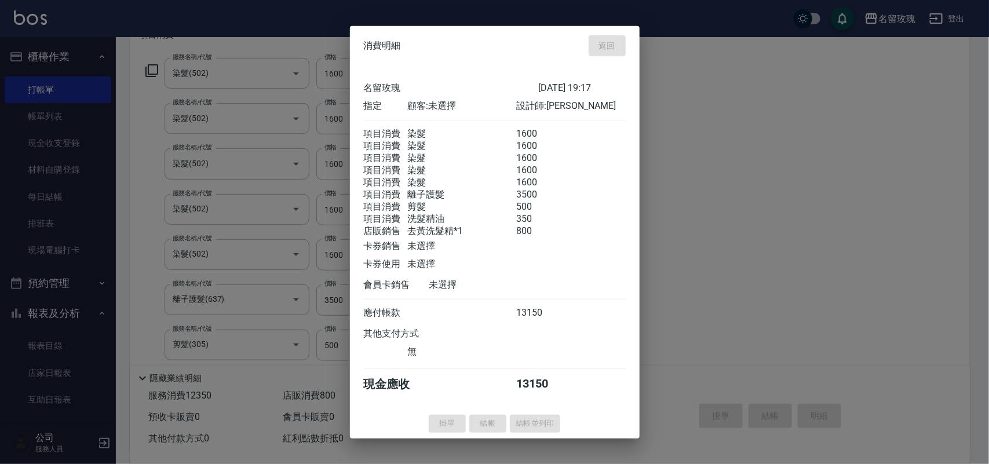
type input "[DATE] 19:26"
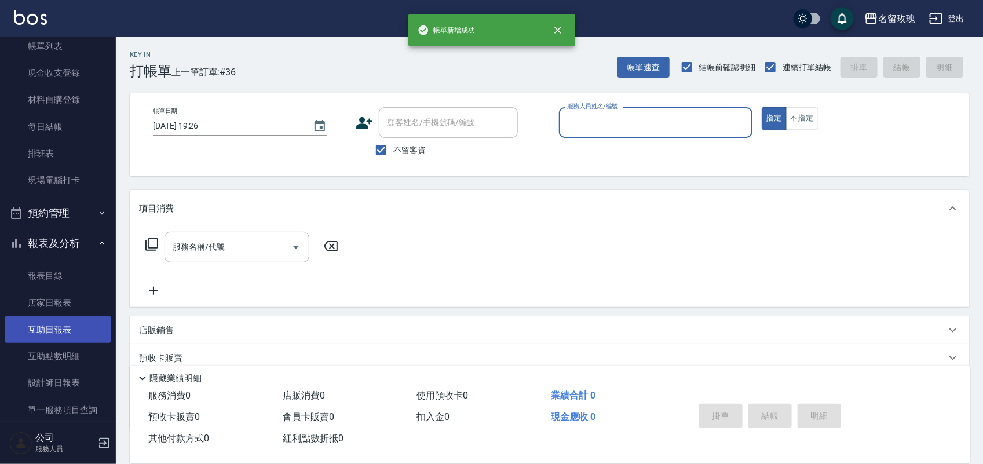
scroll to position [72, 0]
click at [36, 317] on link "互助日報表" at bounding box center [58, 327] width 107 height 27
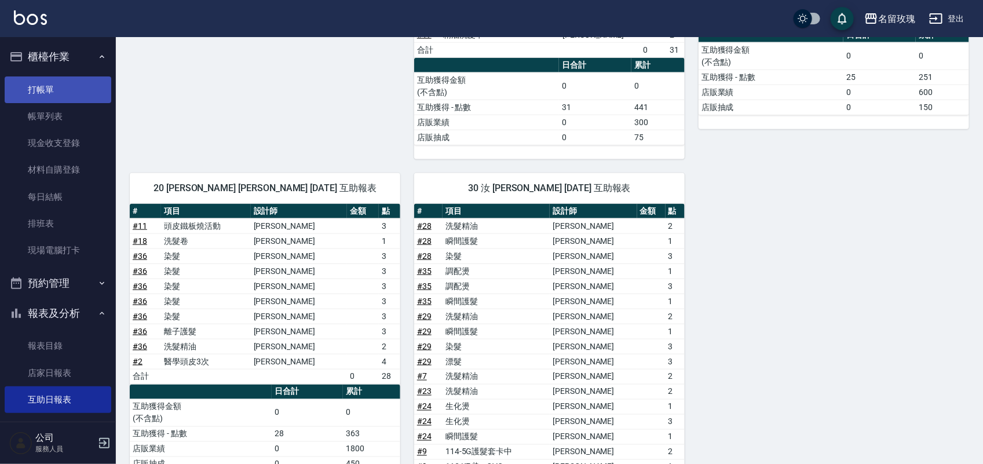
scroll to position [583, 0]
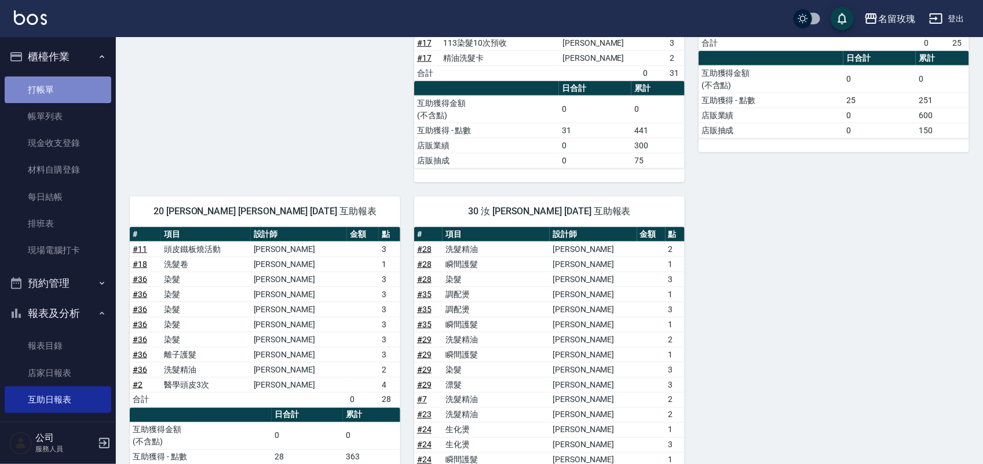
click at [61, 96] on link "打帳單" at bounding box center [58, 89] width 107 height 27
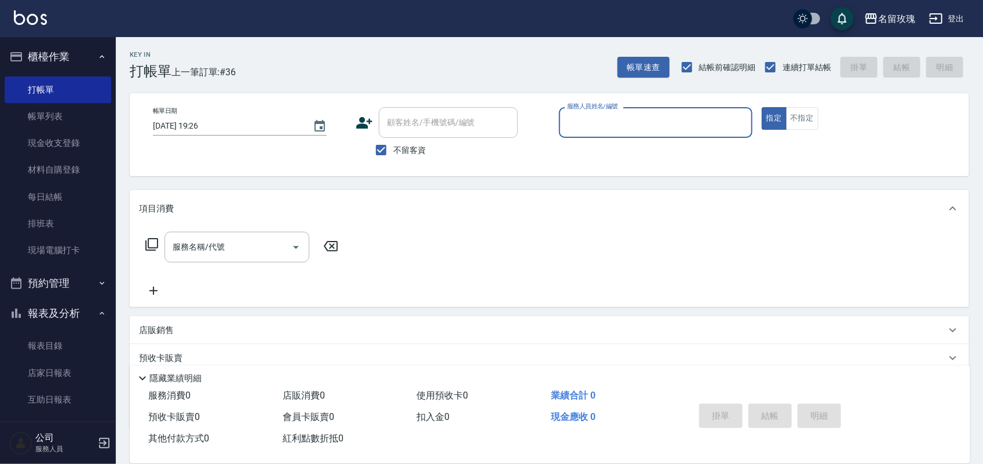
click at [53, 314] on button "報表及分析" at bounding box center [58, 313] width 107 height 30
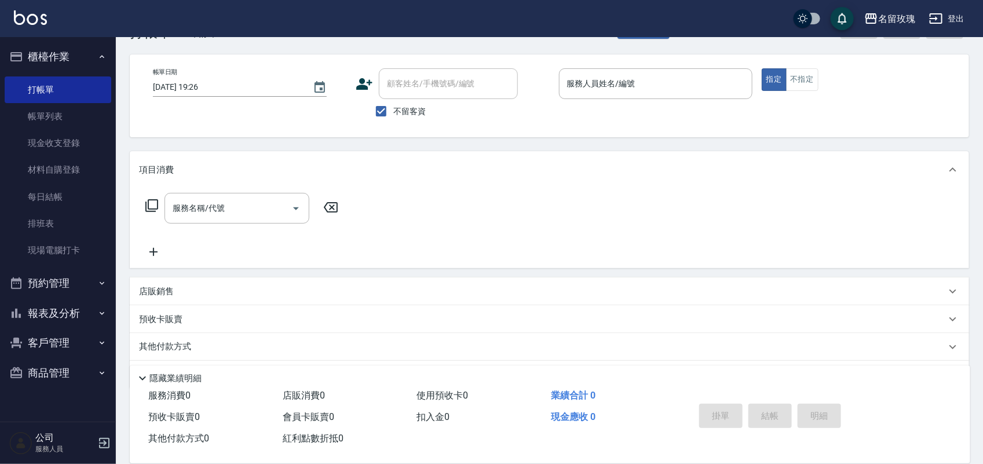
scroll to position [74, 0]
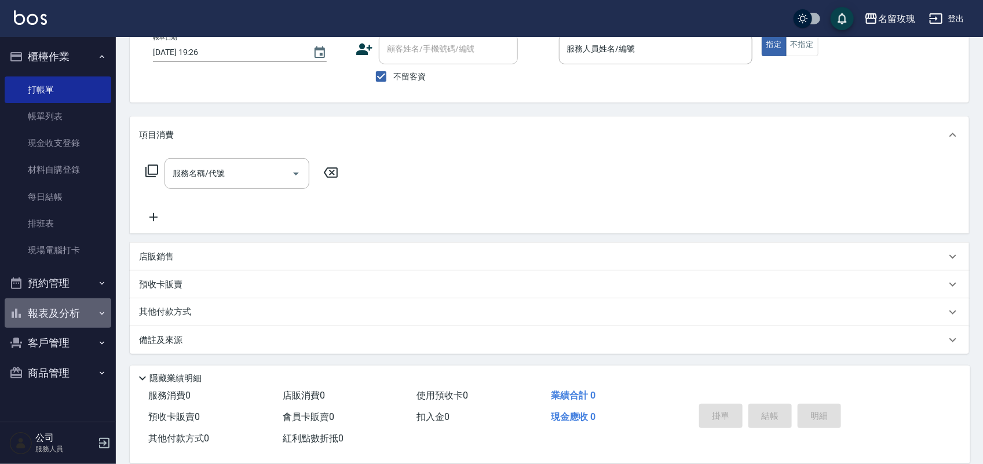
click at [56, 307] on button "報表及分析" at bounding box center [58, 313] width 107 height 30
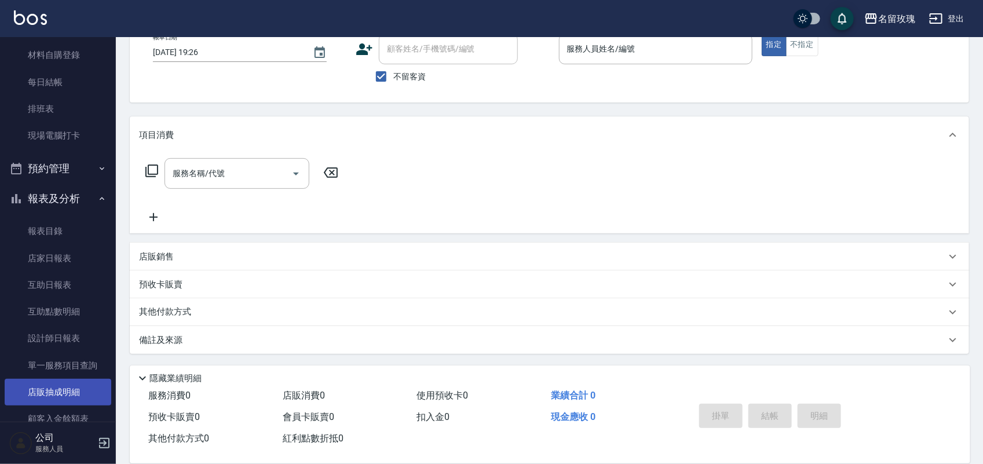
scroll to position [203, 0]
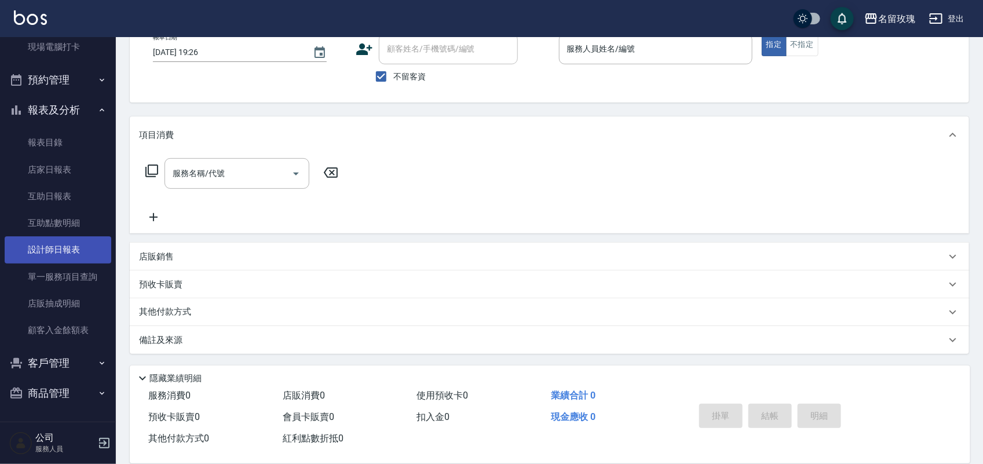
click at [70, 254] on link "設計師日報表" at bounding box center [58, 249] width 107 height 27
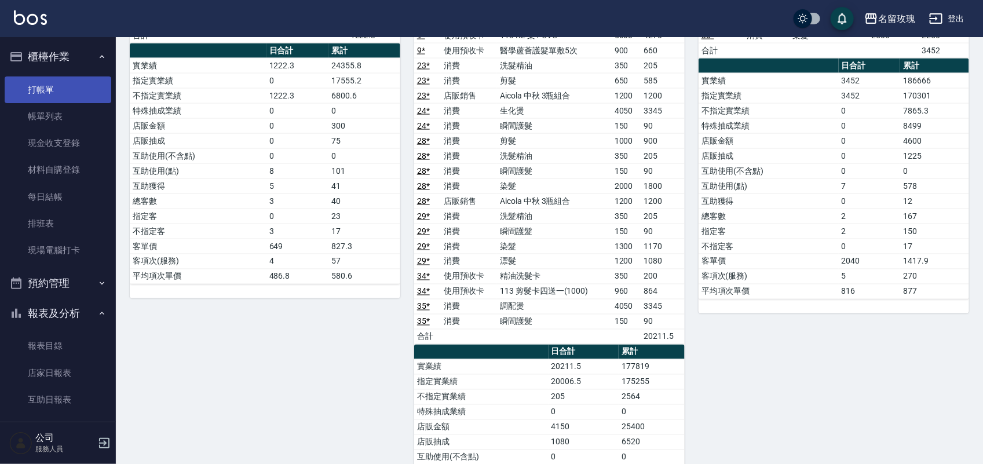
scroll to position [579, 0]
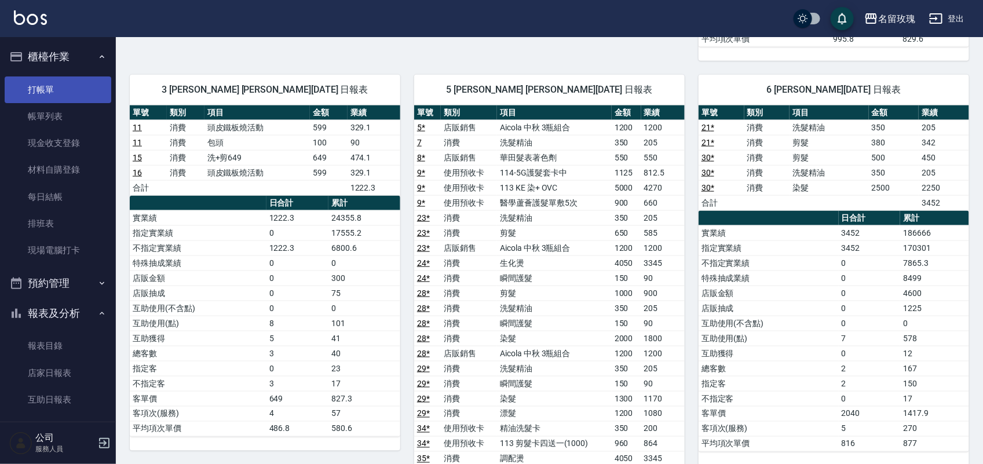
drag, startPoint x: 53, startPoint y: 92, endPoint x: 65, endPoint y: 88, distance: 12.1
click at [54, 92] on link "打帳單" at bounding box center [58, 89] width 107 height 27
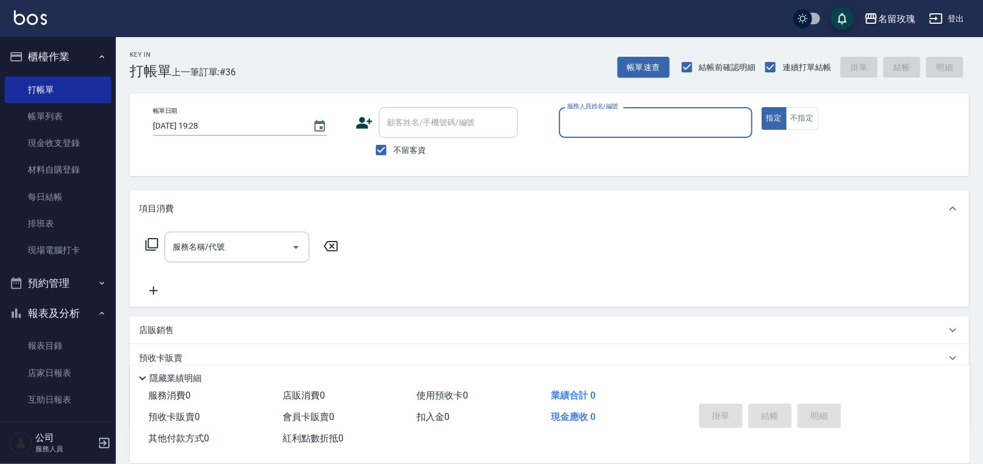
drag, startPoint x: 398, startPoint y: 153, endPoint x: 415, endPoint y: 126, distance: 32.2
click at [398, 151] on span "不留客資" at bounding box center [409, 150] width 32 height 12
click at [393, 151] on input "不留客資" at bounding box center [381, 150] width 24 height 24
checkbox input "false"
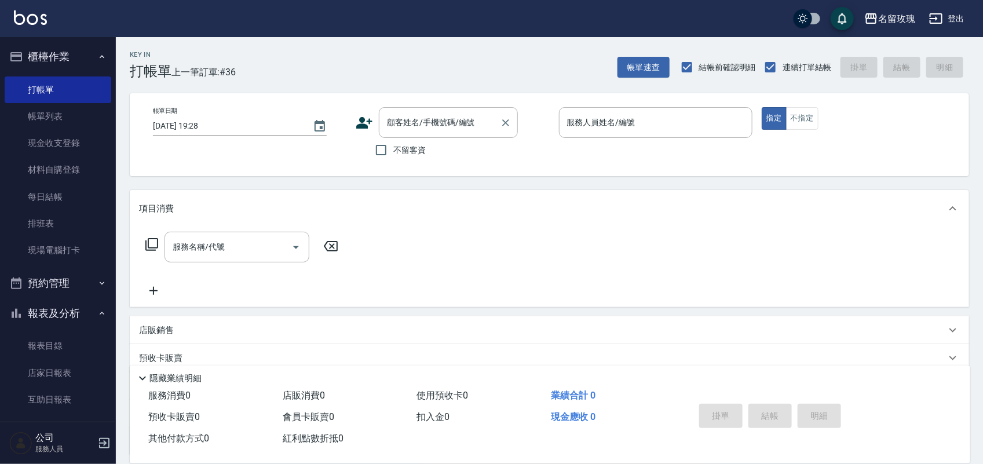
click at [425, 123] on div "顧客姓名/手機號碼/編號 顧客姓名/手機號碼/編號" at bounding box center [448, 122] width 139 height 31
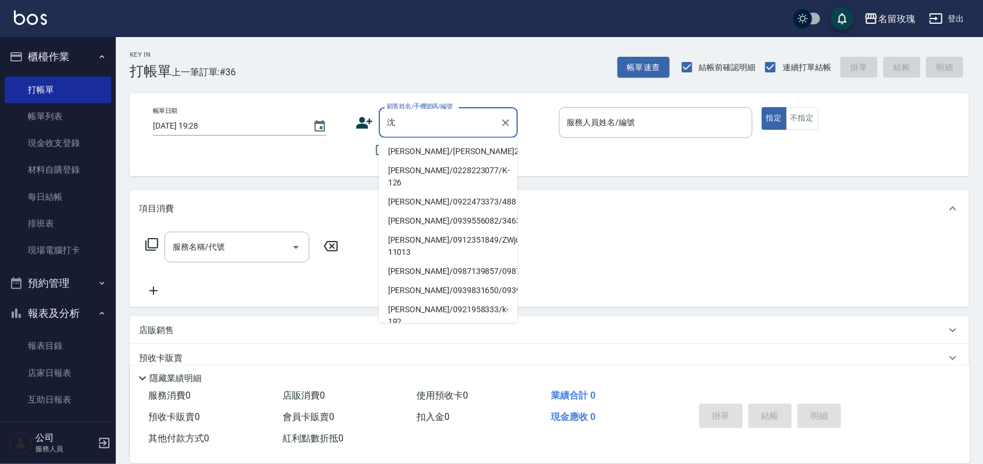
click at [445, 149] on li "[PERSON_NAME]/[PERSON_NAME]221/221" at bounding box center [448, 151] width 139 height 19
type input "[PERSON_NAME]/[PERSON_NAME]221/221"
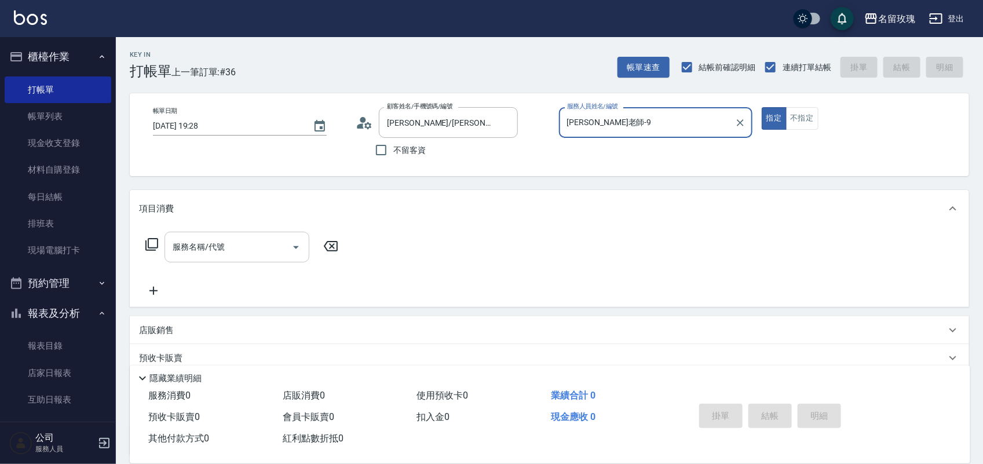
type input "[PERSON_NAME]老師-9"
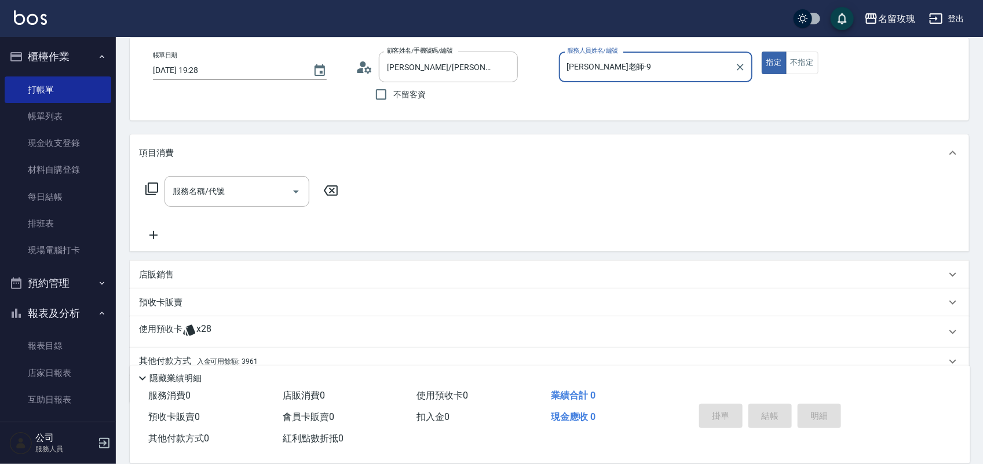
scroll to position [105, 0]
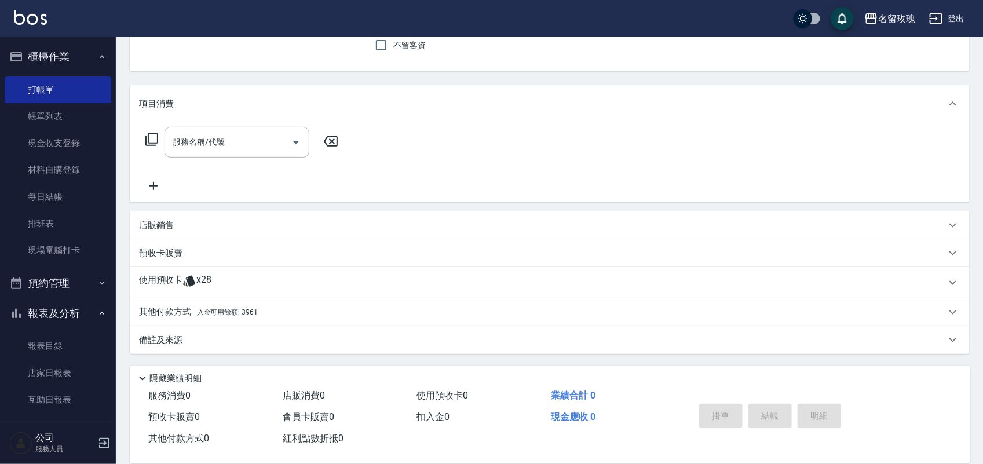
click at [167, 282] on p "使用預收卡" at bounding box center [160, 282] width 43 height 17
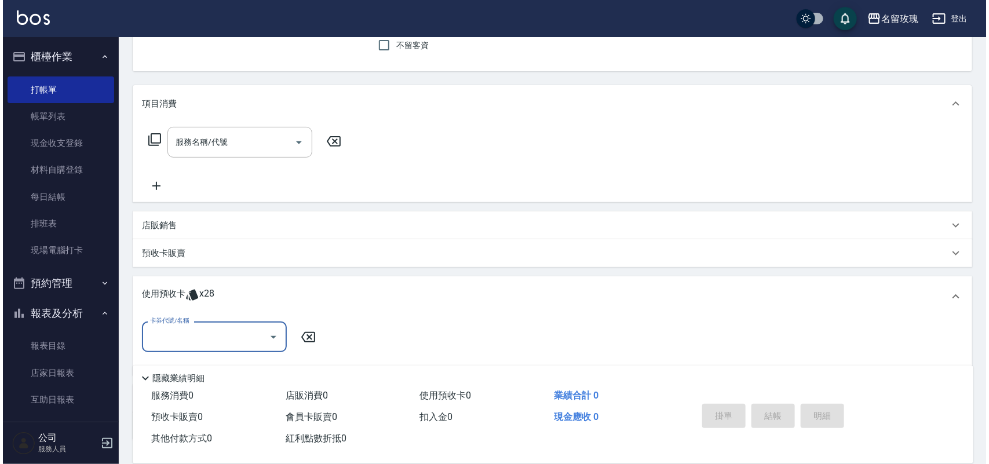
scroll to position [0, 0]
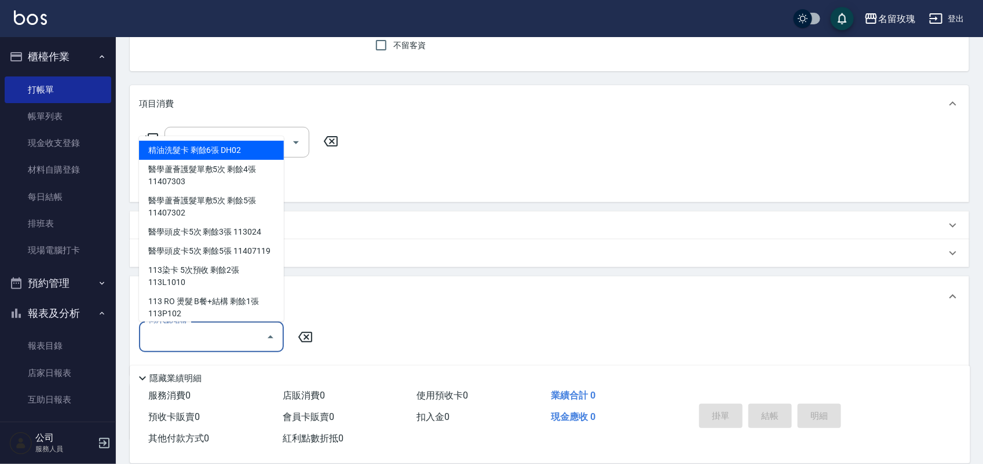
click at [184, 331] on input "卡券代號/名稱" at bounding box center [202, 337] width 117 height 20
click at [216, 145] on div "精油洗髮卡 剩餘6張 DH02" at bounding box center [211, 150] width 145 height 19
type input "精油洗髮卡 DH02"
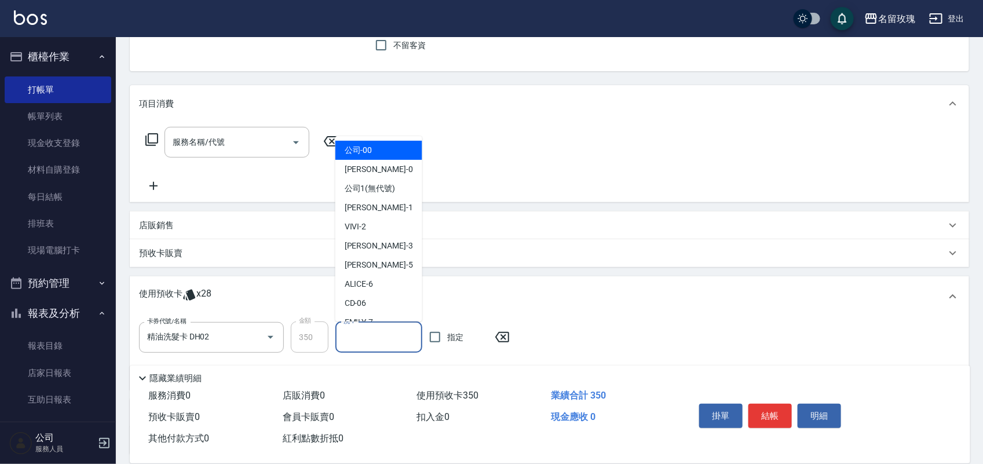
click at [375, 340] on input "洗-1" at bounding box center [379, 337] width 76 height 20
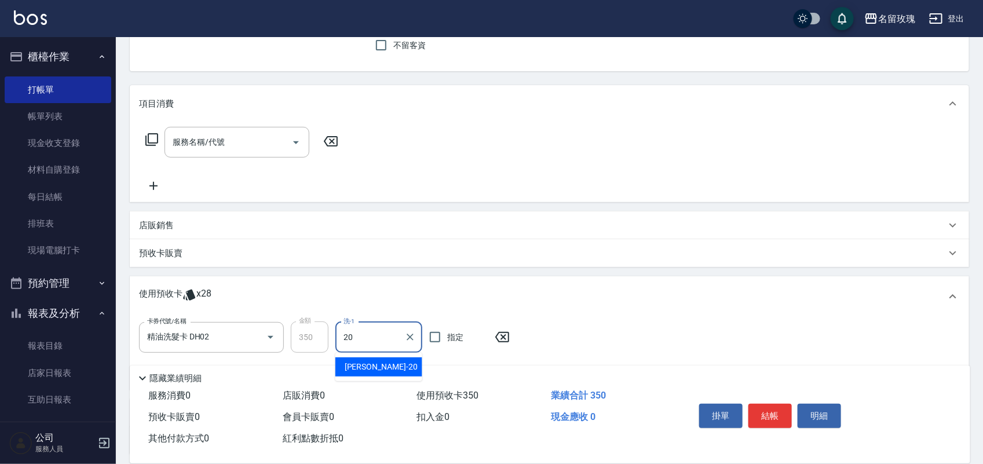
type input "[PERSON_NAME]-20"
click at [775, 415] on button "結帳" at bounding box center [769, 416] width 43 height 24
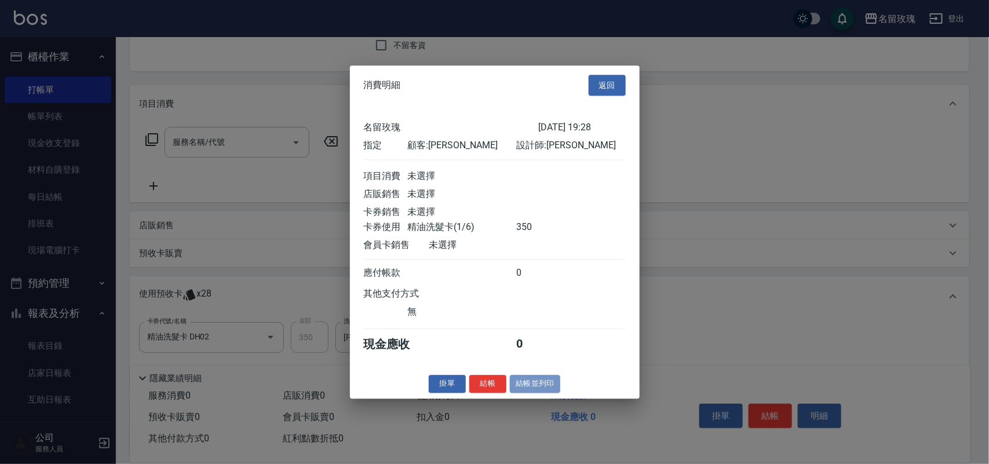
click at [529, 386] on button "結帳並列印" at bounding box center [535, 384] width 50 height 18
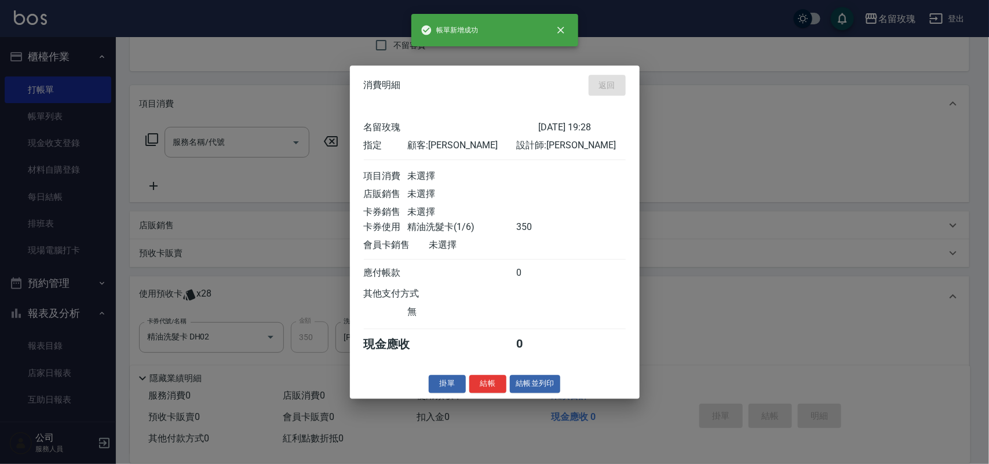
type input "[DATE] 19:41"
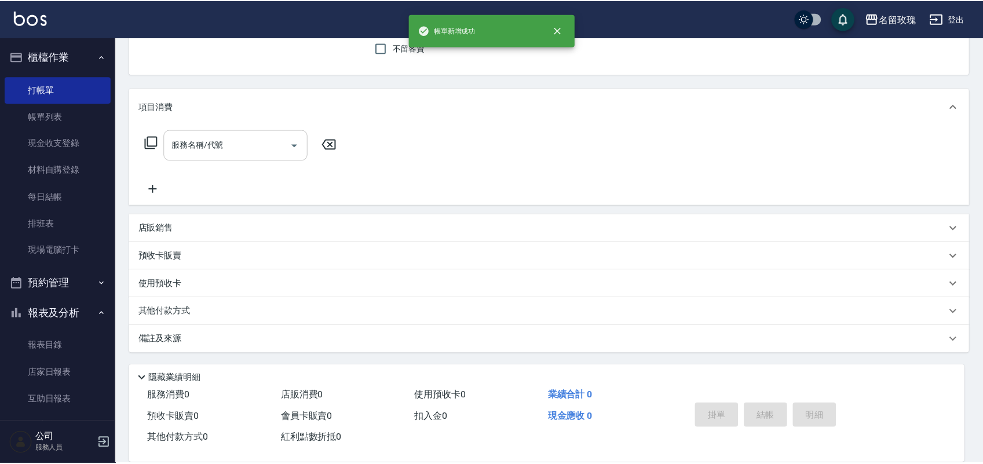
scroll to position [102, 0]
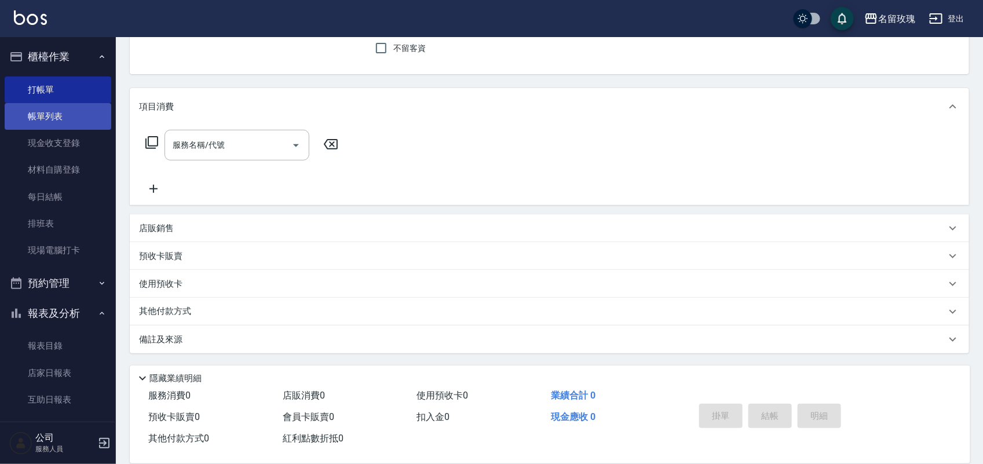
click at [58, 125] on link "帳單列表" at bounding box center [58, 116] width 107 height 27
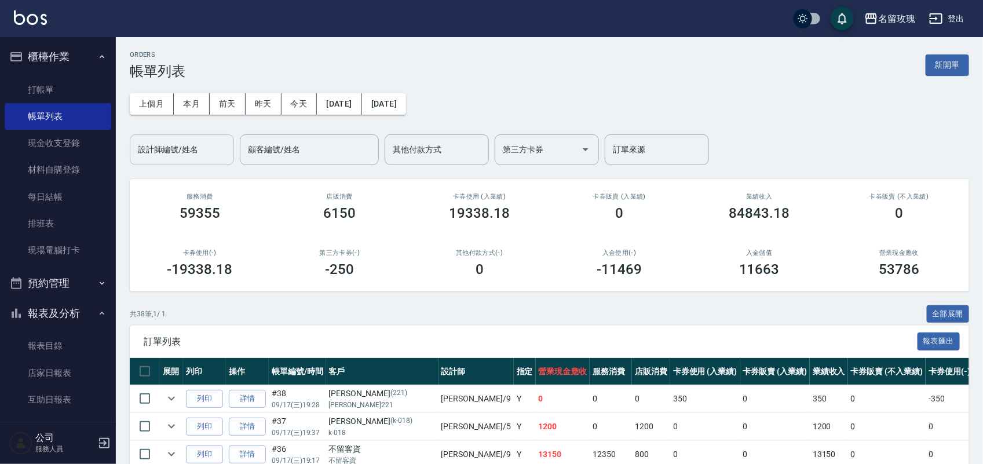
click at [192, 140] on input "設計師編號/姓名" at bounding box center [182, 150] width 94 height 20
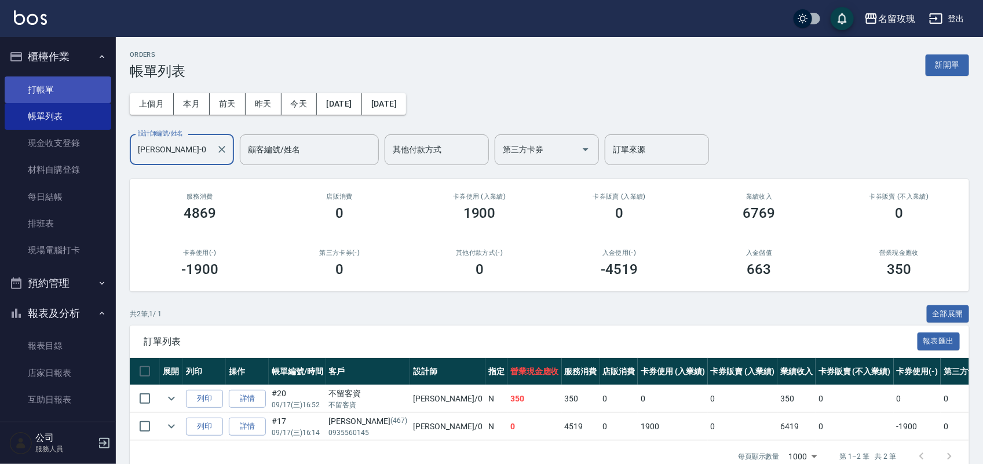
type input "[PERSON_NAME]-0"
click at [62, 90] on link "打帳單" at bounding box center [58, 89] width 107 height 27
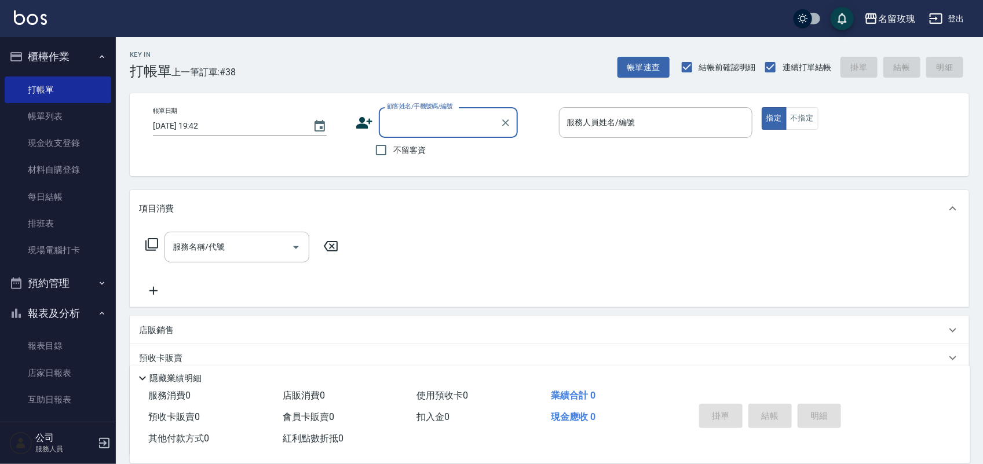
click at [431, 154] on div "不留客資" at bounding box center [437, 150] width 162 height 24
click at [414, 152] on span "不留客資" at bounding box center [409, 150] width 32 height 12
drag, startPoint x: 617, startPoint y: 128, endPoint x: 598, endPoint y: 129, distance: 19.1
click at [617, 127] on input "服務人員姓名/編號" at bounding box center [655, 122] width 183 height 20
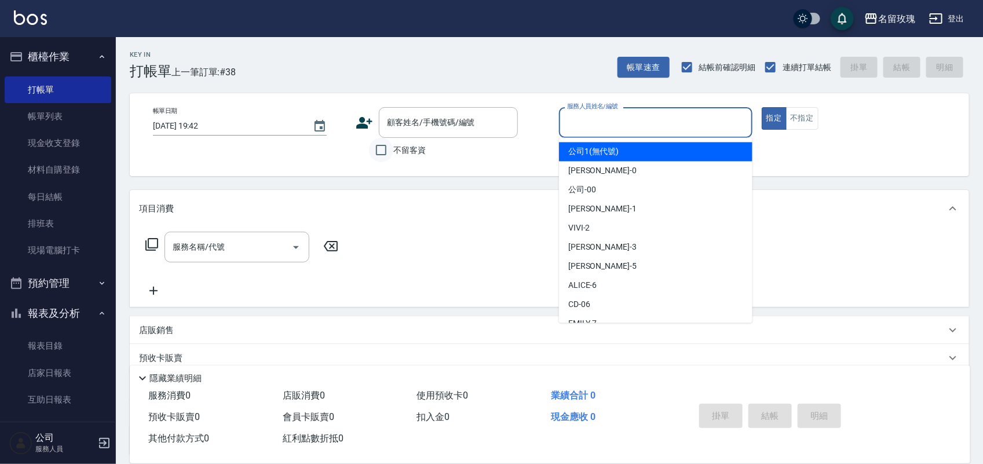
click at [372, 148] on input "不留客資" at bounding box center [381, 150] width 24 height 24
checkbox input "true"
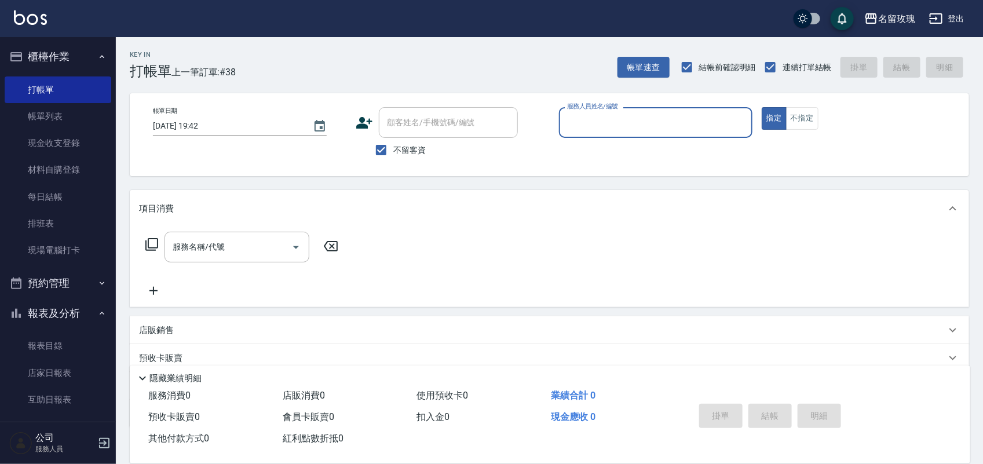
drag, startPoint x: 624, startPoint y: 129, endPoint x: 643, endPoint y: 125, distance: 19.7
click at [638, 126] on input "服務人員姓名/編號" at bounding box center [655, 122] width 183 height 20
type input "[PERSON_NAME]-0"
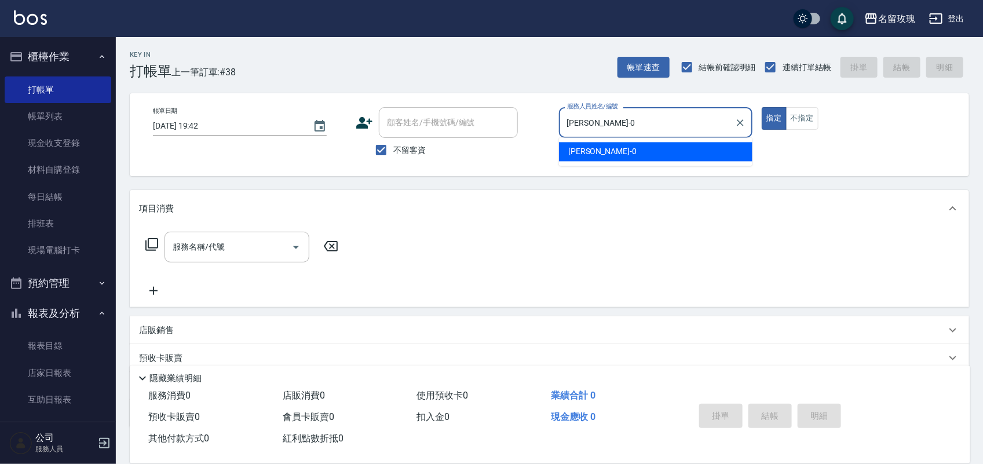
type button "true"
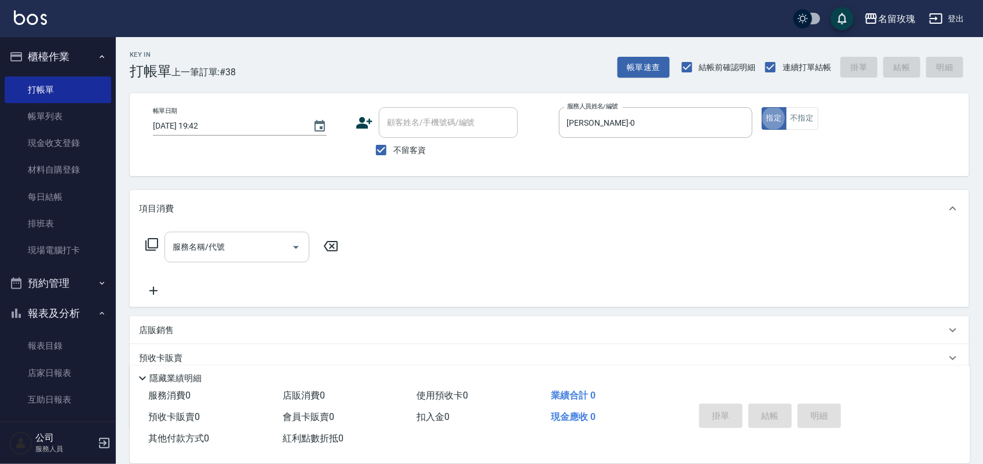
click at [211, 239] on input "服務名稱/代號" at bounding box center [228, 247] width 117 height 20
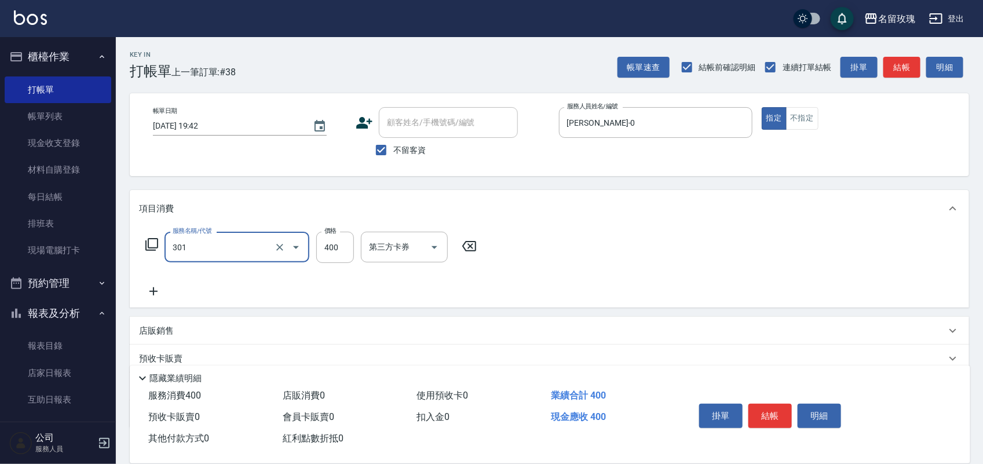
type input "剪髮(301)"
click at [148, 240] on icon at bounding box center [151, 244] width 13 height 13
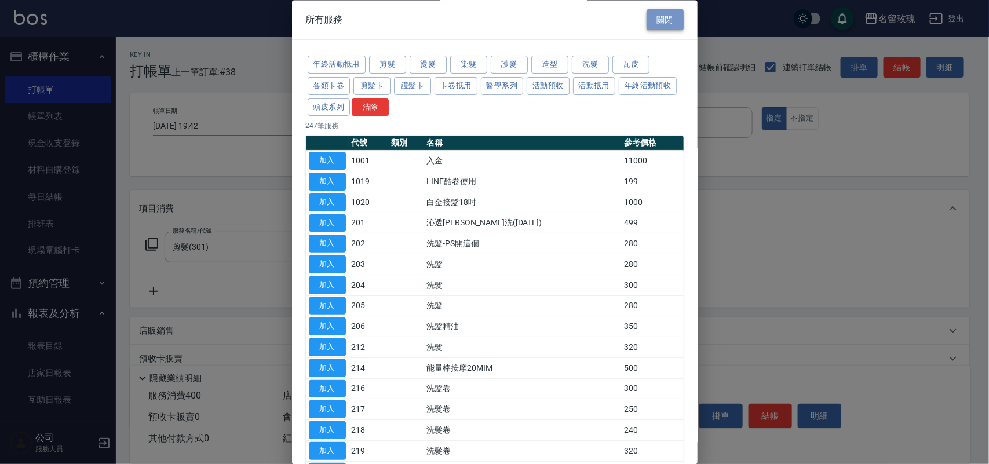
click at [667, 27] on button "關閉" at bounding box center [664, 19] width 37 height 21
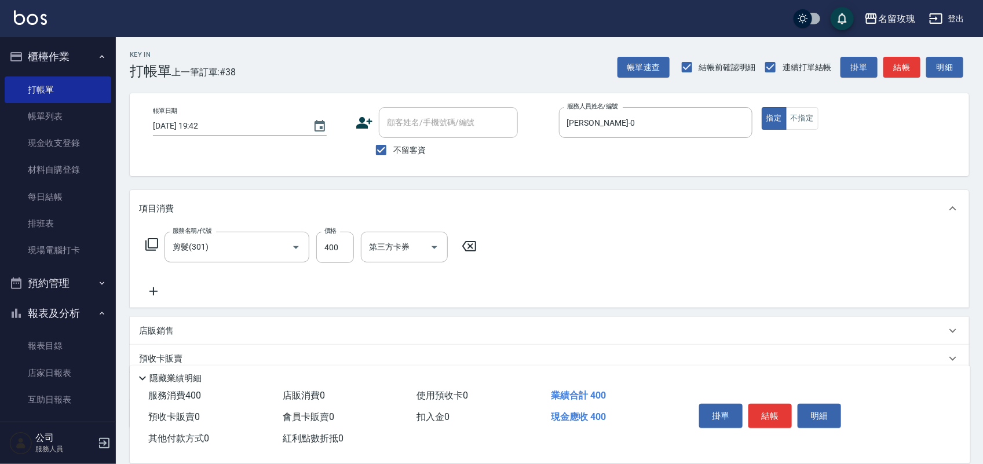
drag, startPoint x: 158, startPoint y: 291, endPoint x: 161, endPoint y: 279, distance: 12.6
click at [161, 281] on div "服務名稱/代號 剪髮(301) 服務名稱/代號 價格 400 價格 第三方卡券 第三方卡券" at bounding box center [311, 265] width 345 height 67
click at [149, 284] on icon at bounding box center [153, 291] width 29 height 14
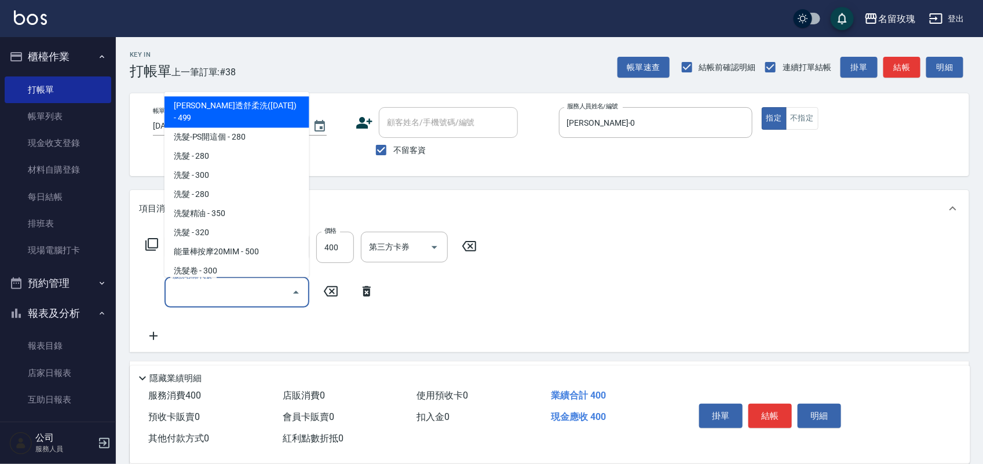
click at [207, 284] on input "服務名稱/代號" at bounding box center [228, 292] width 117 height 20
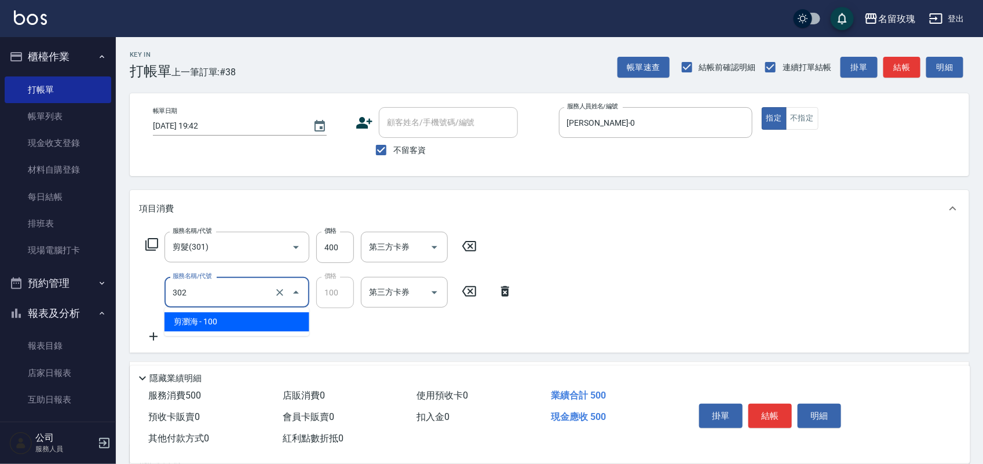
drag, startPoint x: 209, startPoint y: 284, endPoint x: 0, endPoint y: 162, distance: 241.7
click at [0, 189] on div "名留玫瑰 登出 櫃檯作業 打帳單 帳單列表 現金收支登錄 材料自購登錄 每日結帳 排班表 現場電腦打卡 預約管理 預約管理 單日預約紀錄 單週預約紀錄 報表及…" at bounding box center [491, 292] width 983 height 584
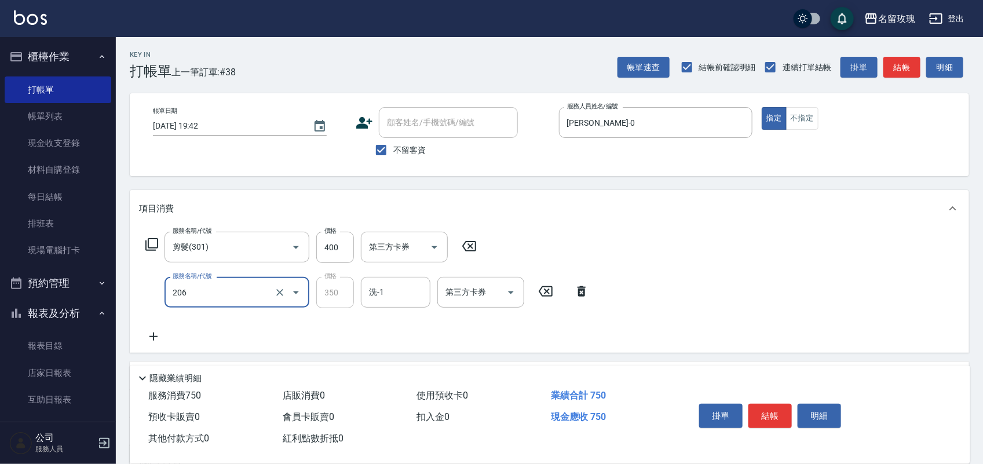
type input "洗髮精油(206)"
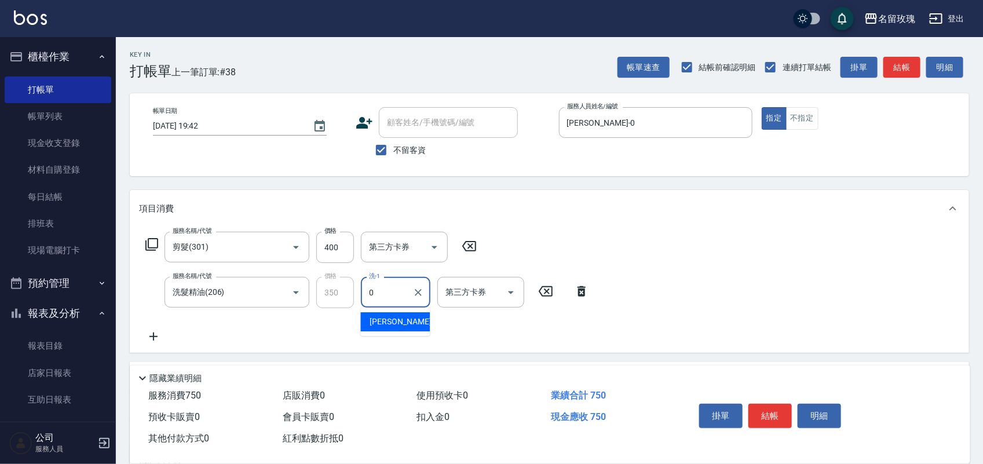
type input "[PERSON_NAME]-0"
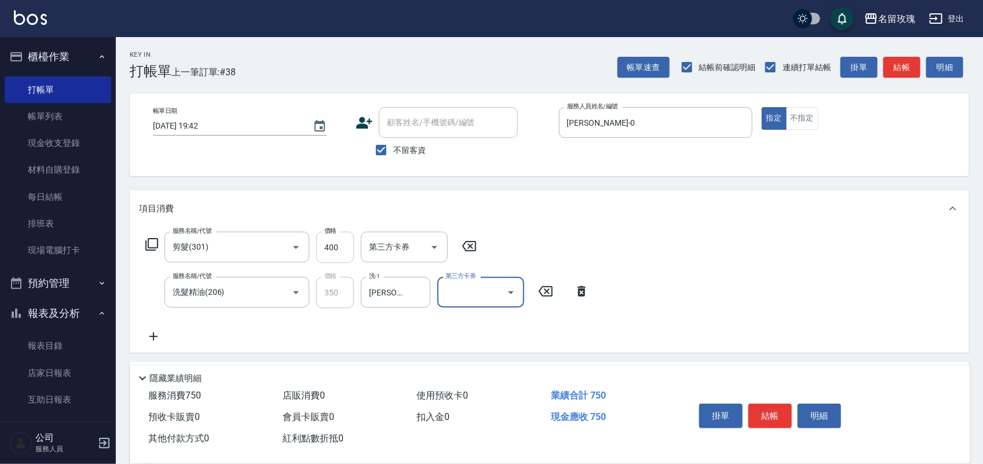
click at [339, 245] on input "400" at bounding box center [335, 247] width 38 height 31
drag, startPoint x: 339, startPoint y: 245, endPoint x: 202, endPoint y: 239, distance: 138.0
click at [202, 239] on div "服務名稱/代號 剪髮(301) 服務名稱/代號 價格 400 價格 第三方卡券 第三方卡券" at bounding box center [311, 247] width 345 height 31
click at [327, 250] on input "400" at bounding box center [335, 247] width 38 height 31
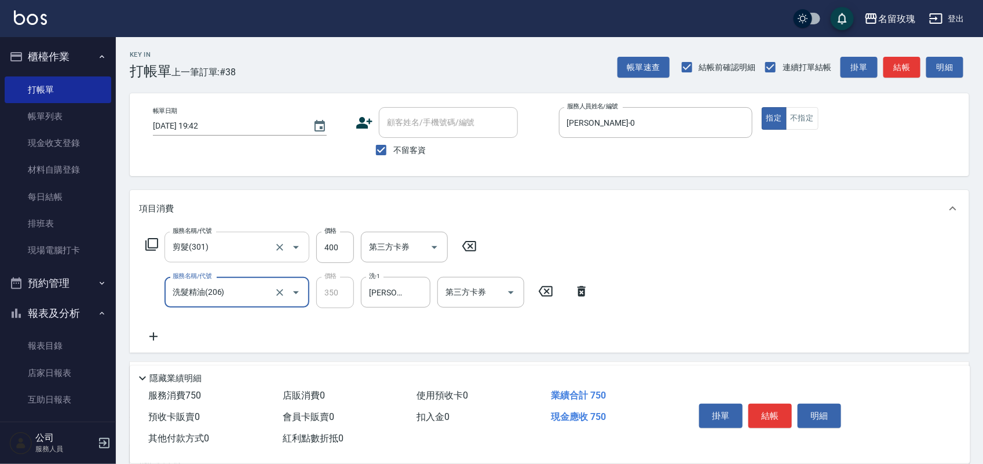
click at [253, 244] on input "剪髮(301)" at bounding box center [221, 247] width 102 height 20
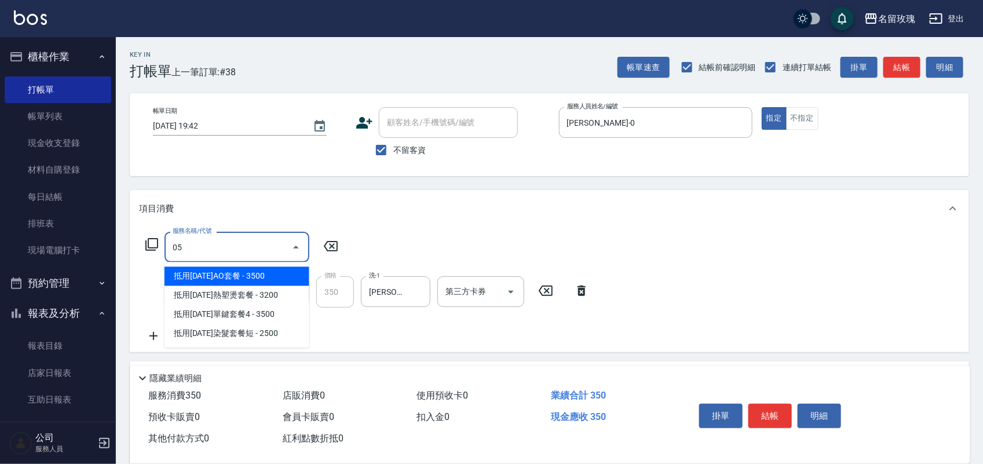
type input "抵用[DATE]AO套餐(Q-0018)"
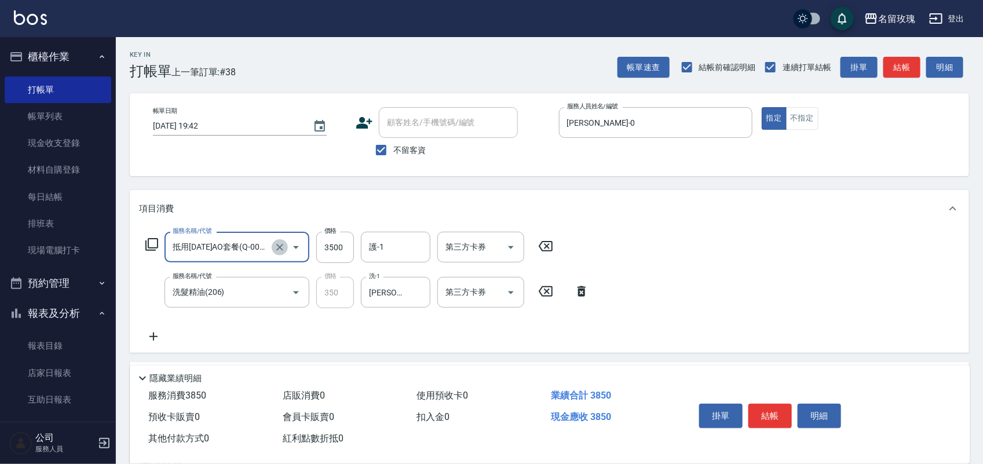
drag, startPoint x: 279, startPoint y: 255, endPoint x: 284, endPoint y: 241, distance: 14.7
click at [280, 246] on button "Clear" at bounding box center [280, 247] width 16 height 16
click at [284, 242] on icon "Clear" at bounding box center [280, 248] width 12 height 12
click at [243, 235] on div "服務名稱/代號" at bounding box center [236, 247] width 145 height 31
type input "剪髮(305)"
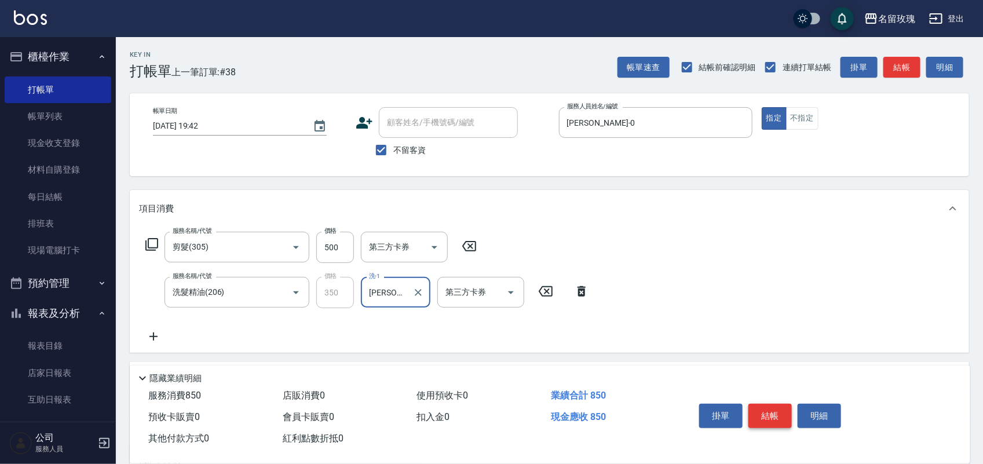
click at [769, 420] on button "結帳" at bounding box center [769, 416] width 43 height 24
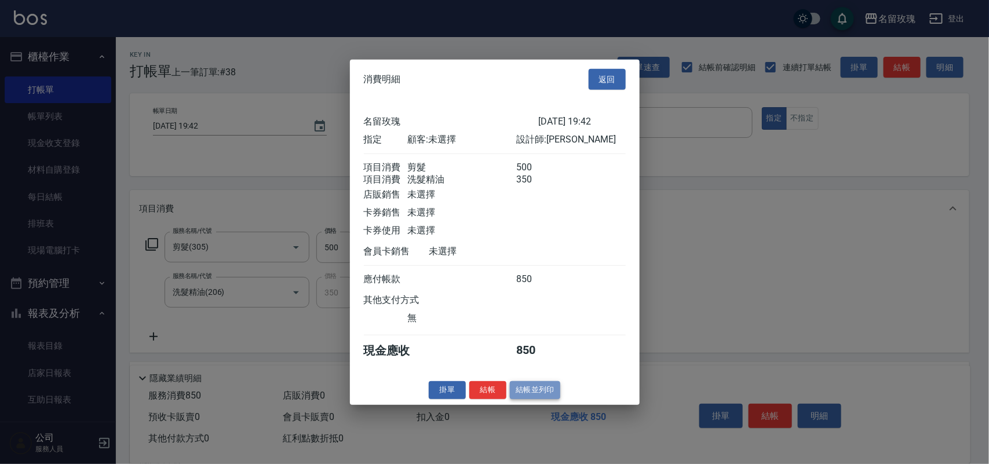
click at [537, 399] on button "結帳並列印" at bounding box center [535, 390] width 50 height 18
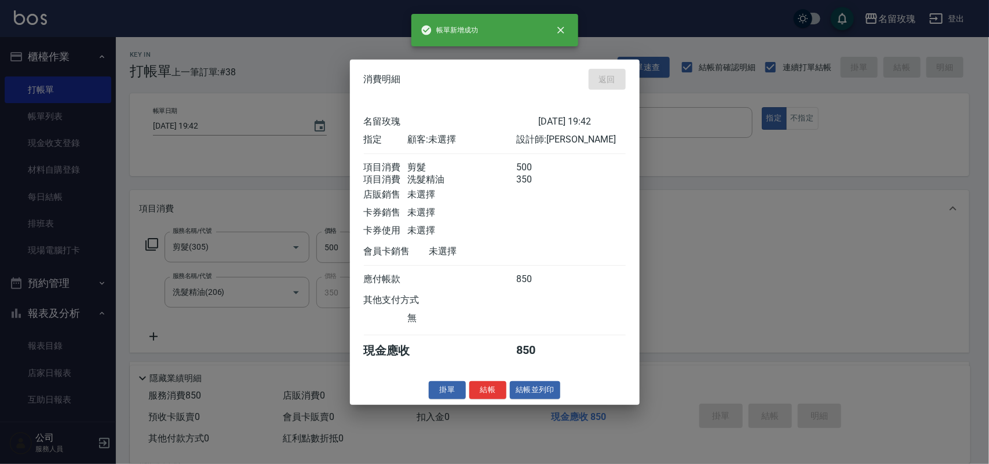
type input "[DATE] 19:43"
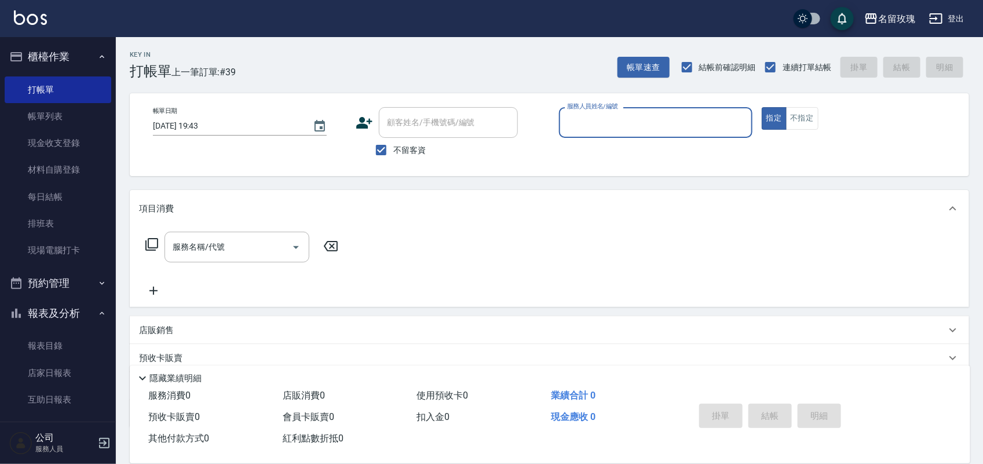
click at [653, 114] on input "服務人員姓名/編號" at bounding box center [655, 122] width 183 height 20
type input "[PERSON_NAME]-0"
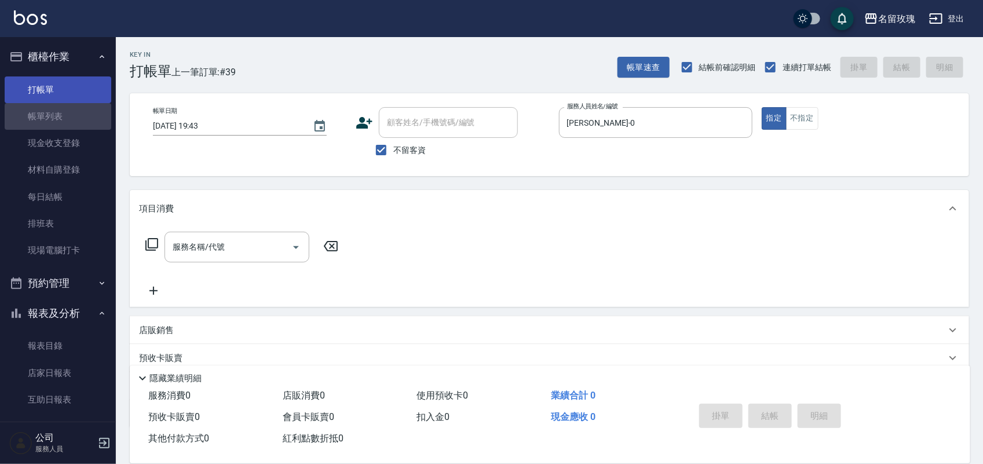
click at [70, 102] on ul "打帳單 帳單列表 現金收支登錄 材料自購登錄 每日結帳 排班表 現場電腦打卡" at bounding box center [58, 170] width 107 height 197
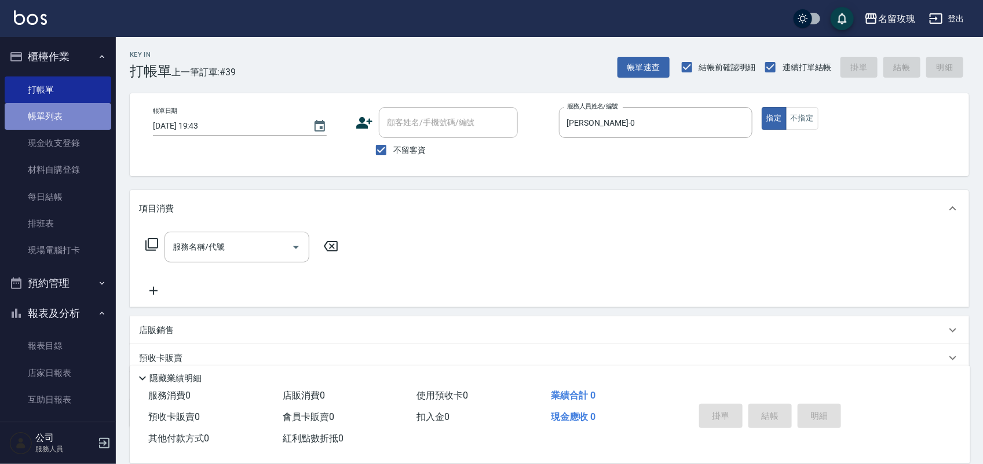
click at [67, 109] on link "帳單列表" at bounding box center [58, 116] width 107 height 27
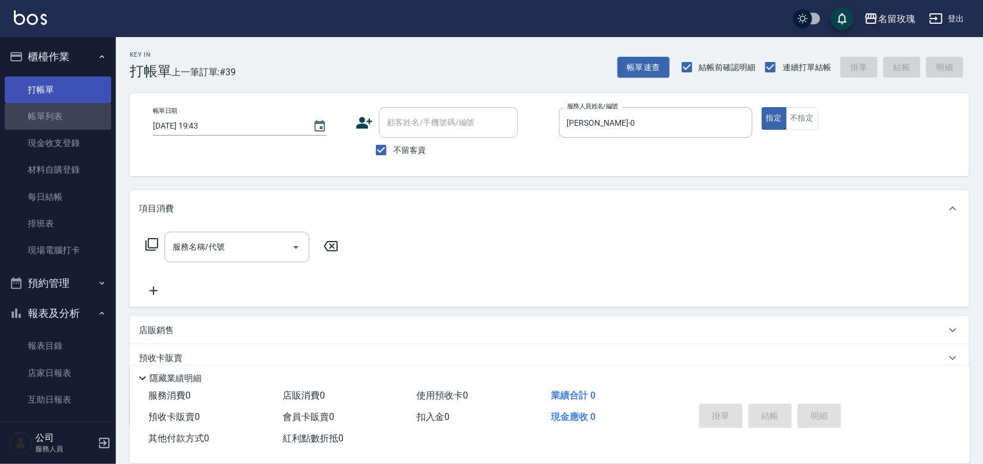
click at [67, 110] on link "帳單列表" at bounding box center [58, 116] width 107 height 27
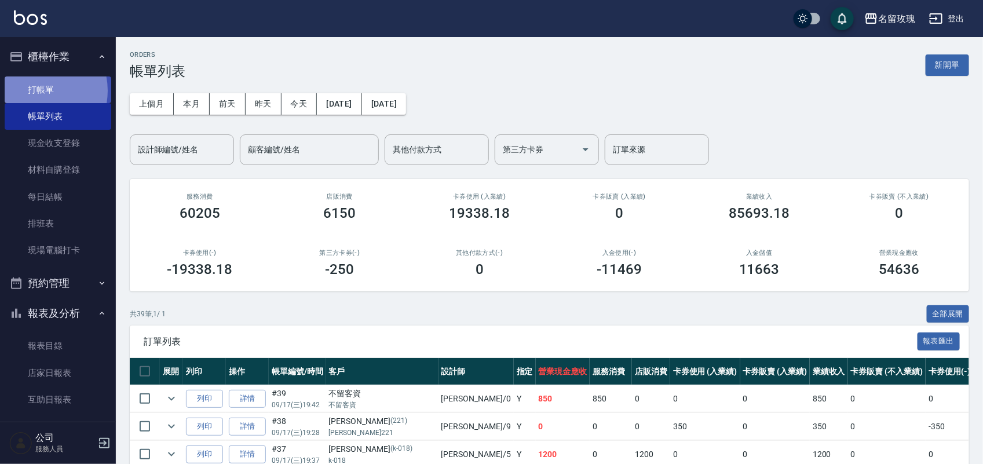
click at [33, 90] on link "打帳單" at bounding box center [58, 89] width 107 height 27
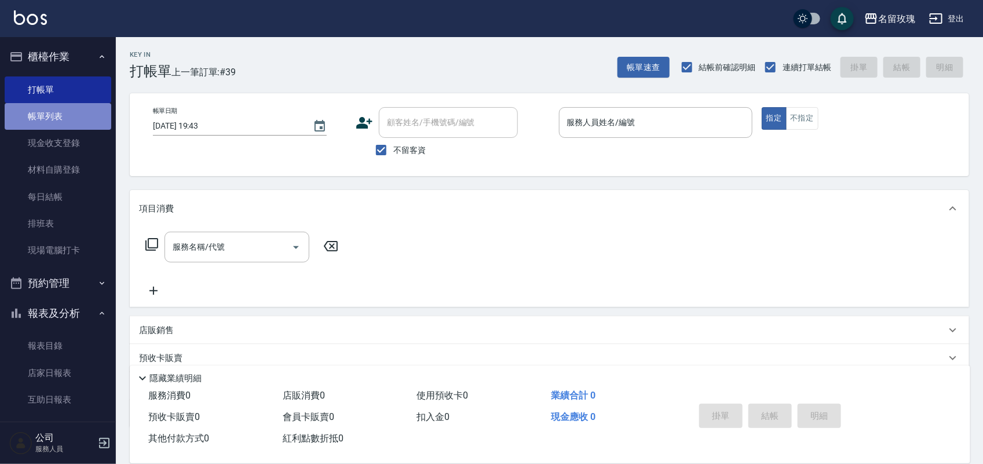
click at [67, 108] on link "帳單列表" at bounding box center [58, 116] width 107 height 27
click at [9, 114] on link "帳單列表" at bounding box center [58, 116] width 107 height 27
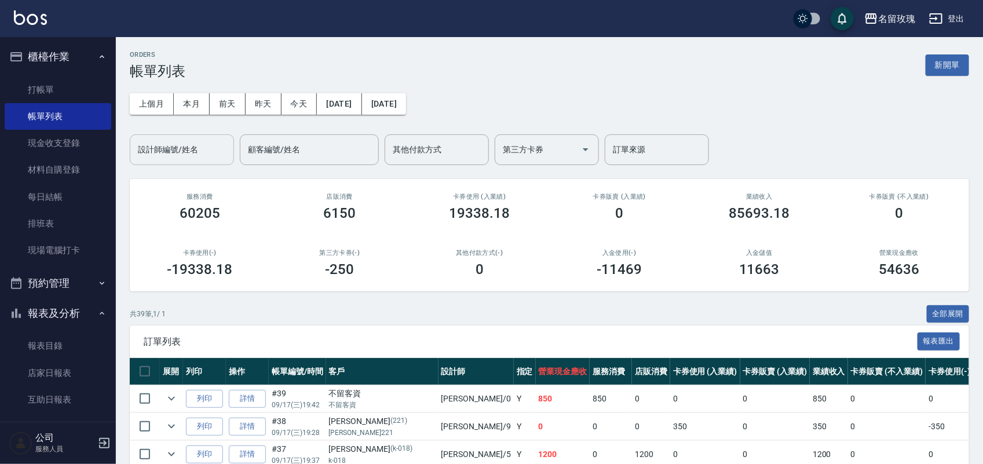
click at [184, 144] on input "設計師編號/姓名" at bounding box center [182, 150] width 94 height 20
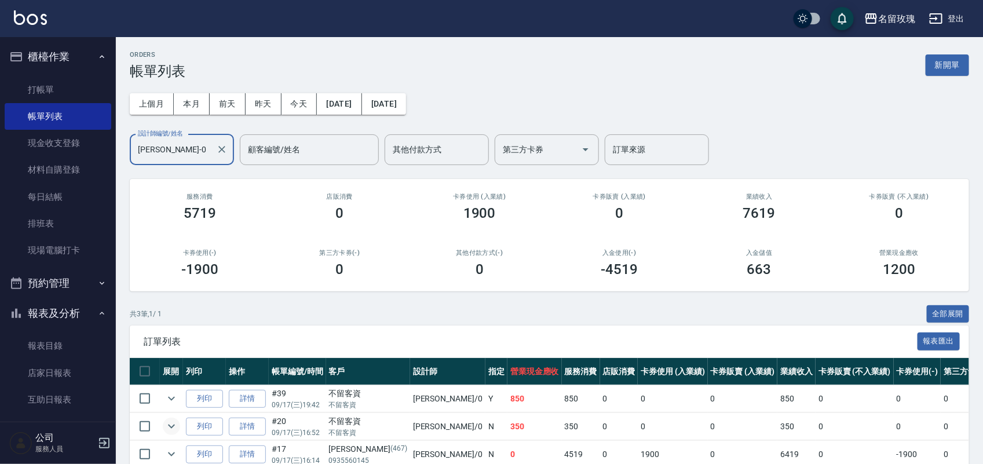
type input "[PERSON_NAME]-0"
click at [163, 426] on button "expand row" at bounding box center [171, 426] width 17 height 17
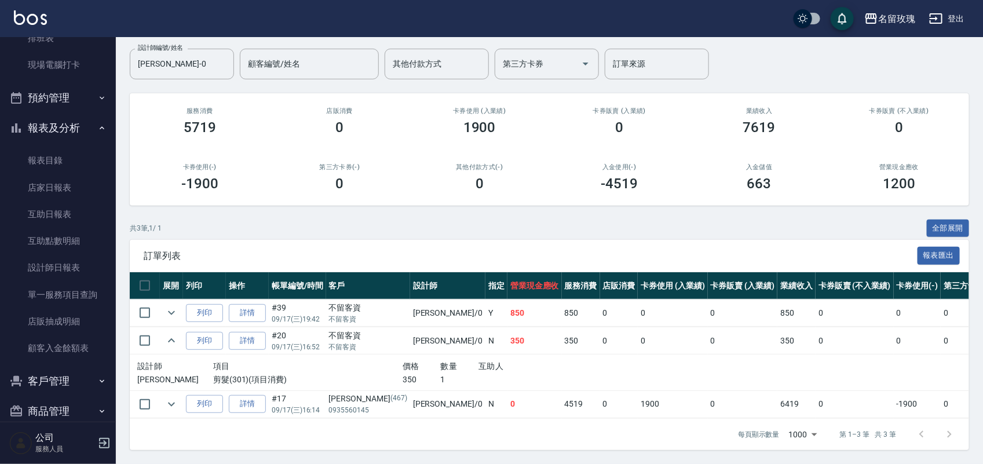
scroll to position [203, 0]
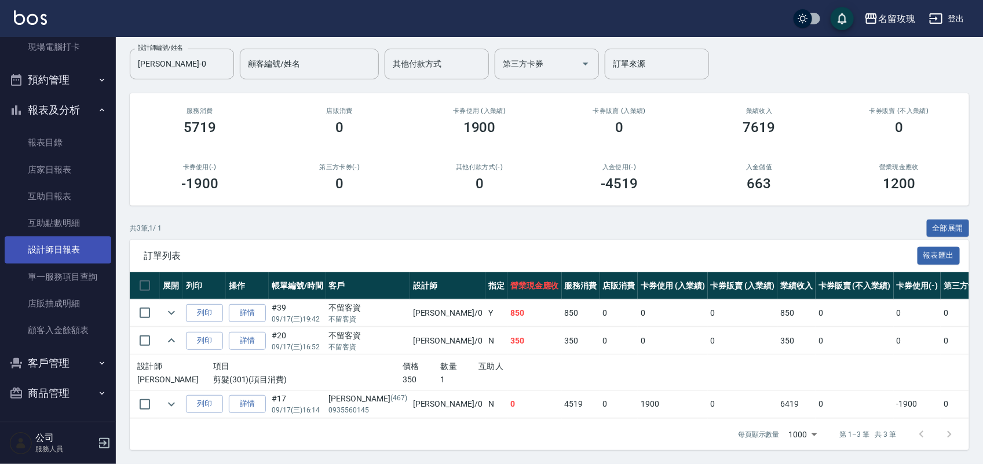
click at [85, 244] on link "設計師日報表" at bounding box center [58, 249] width 107 height 27
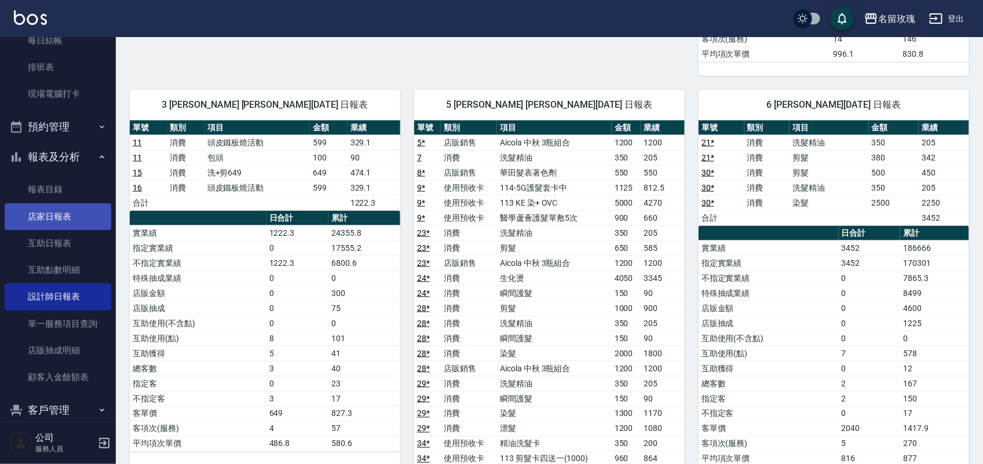
scroll to position [131, 0]
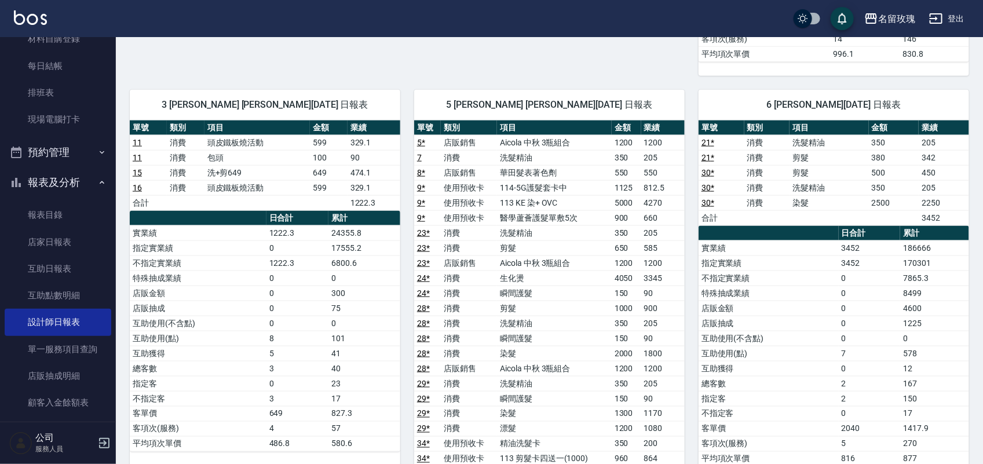
click at [137, 192] on link "16" at bounding box center [137, 187] width 9 height 9
